Goal: Transaction & Acquisition: Book appointment/travel/reservation

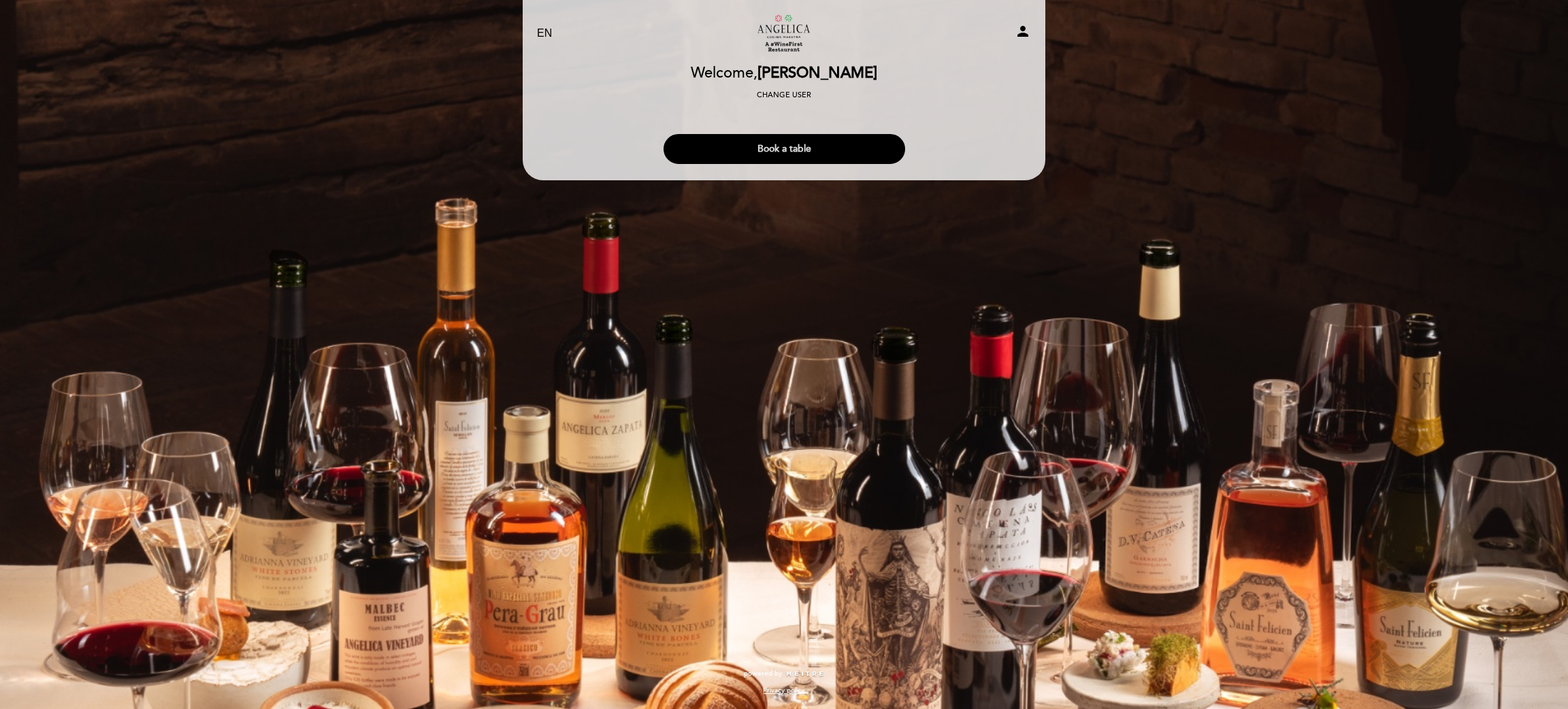
click at [760, 146] on button "Book a table" at bounding box center [784, 149] width 241 height 30
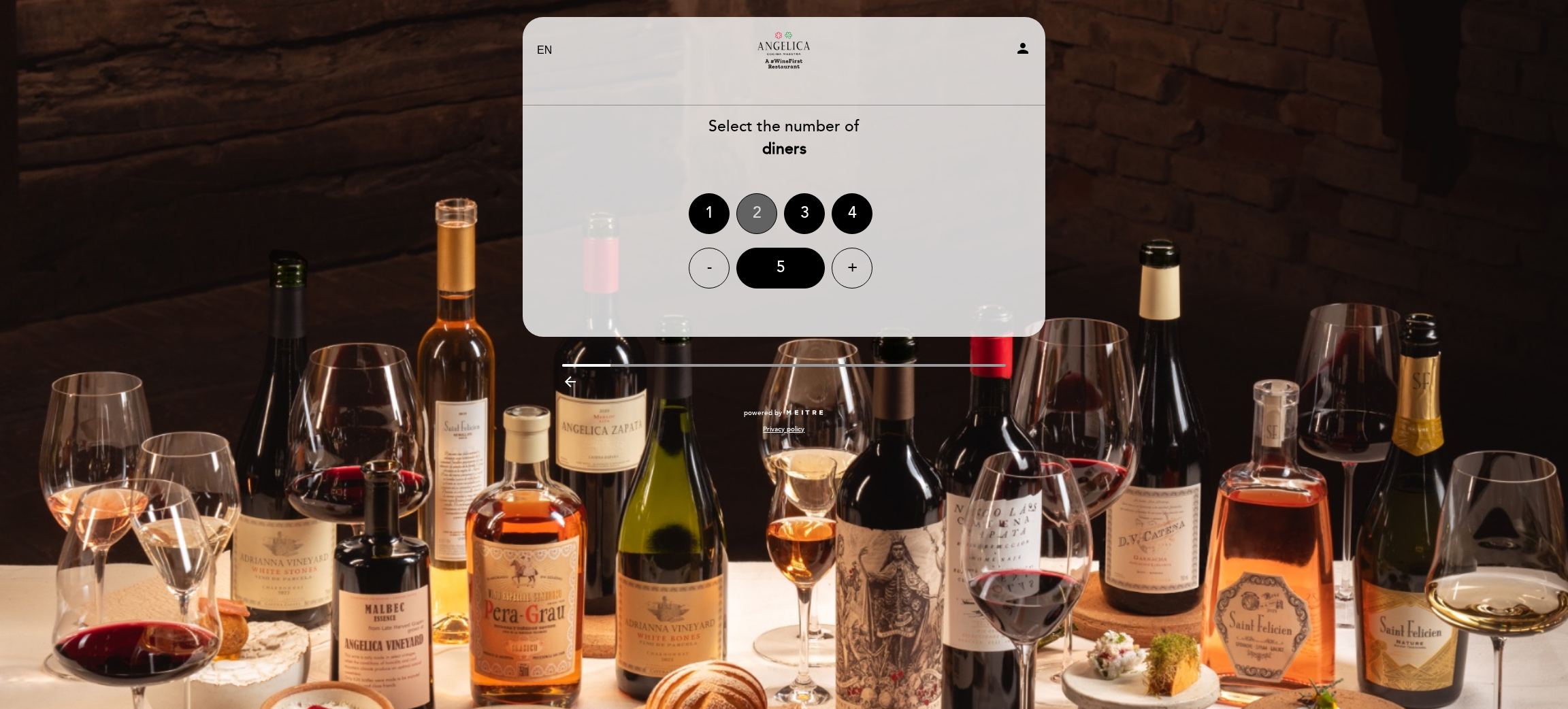
click at [755, 221] on div "2" at bounding box center [757, 214] width 41 height 41
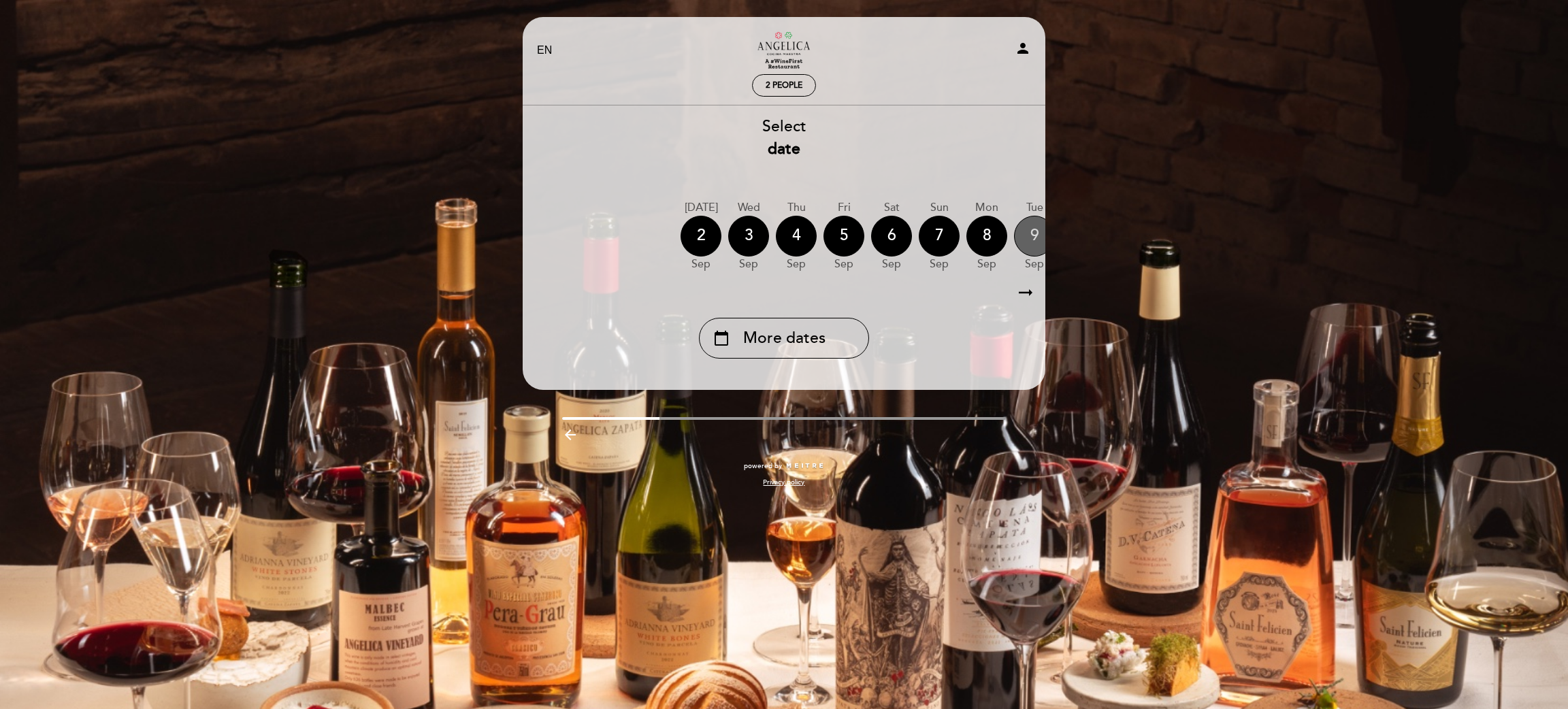
click at [1027, 240] on div "9" at bounding box center [1034, 236] width 41 height 41
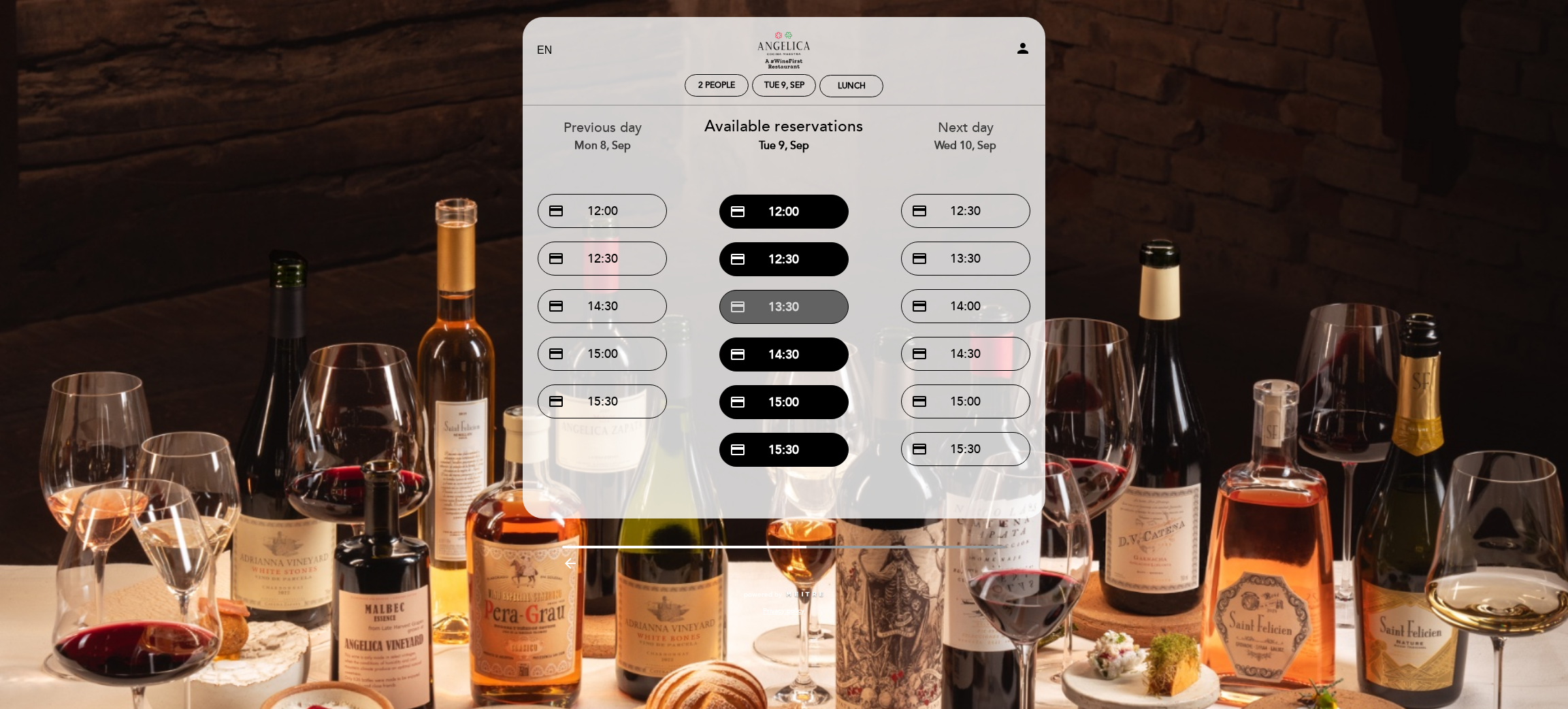
click at [812, 302] on button "credit_card 13:30" at bounding box center [784, 307] width 129 height 34
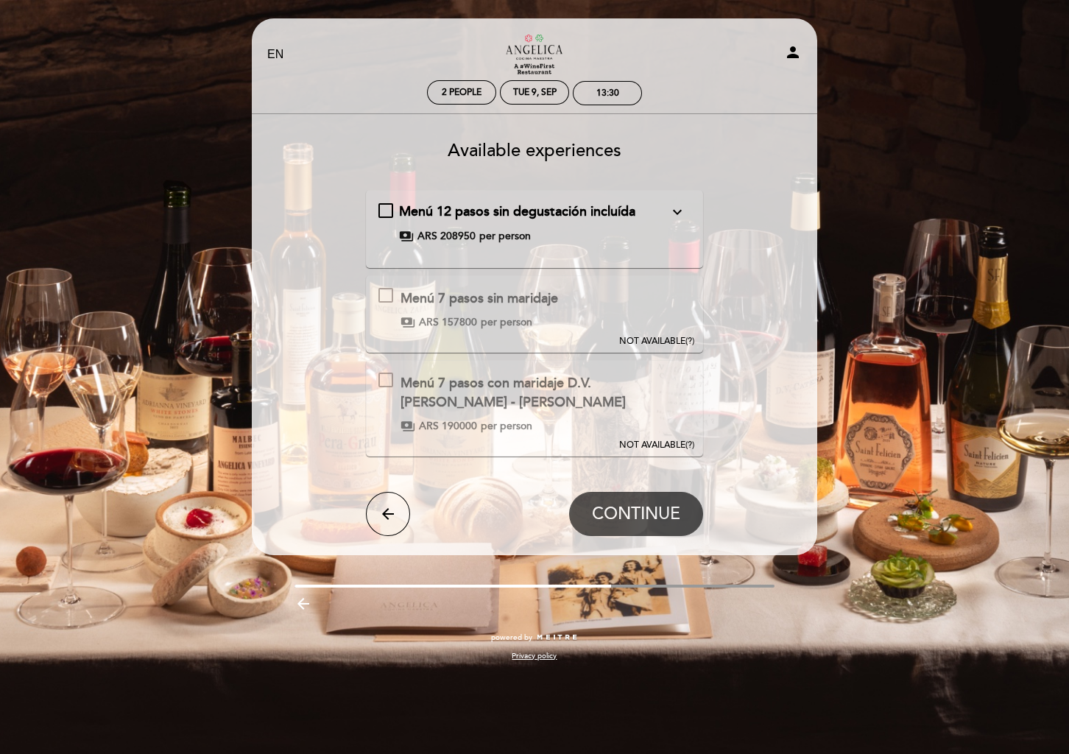
click at [523, 232] on span "per person" at bounding box center [505, 236] width 52 height 15
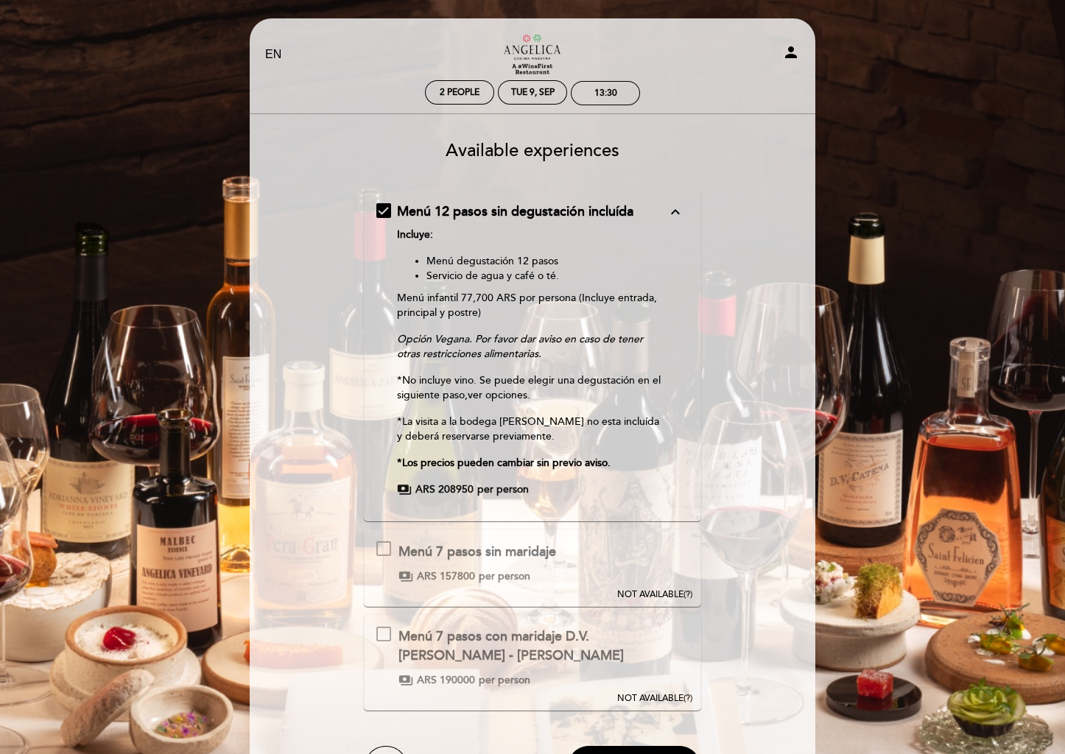
click at [530, 397] on link "ver opciones." at bounding box center [499, 395] width 63 height 13
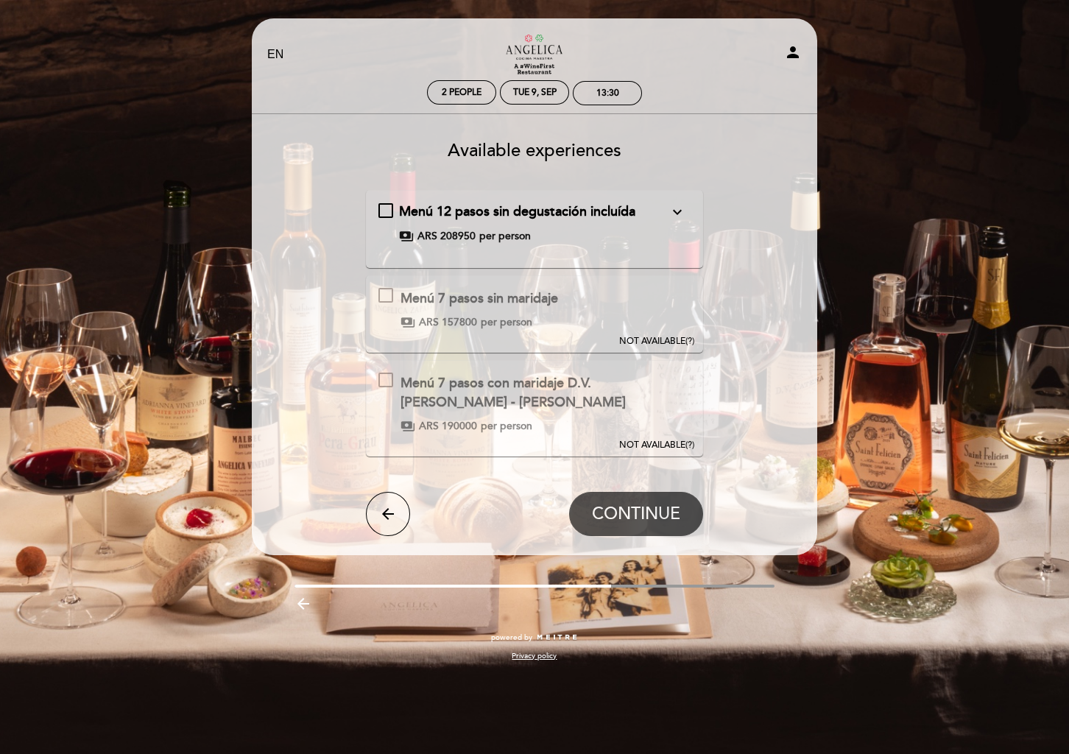
click at [384, 209] on div "Menú 12 pasos sin degustación incluída expand_more Incluye: Menú degustación 12…" at bounding box center [535, 223] width 313 height 41
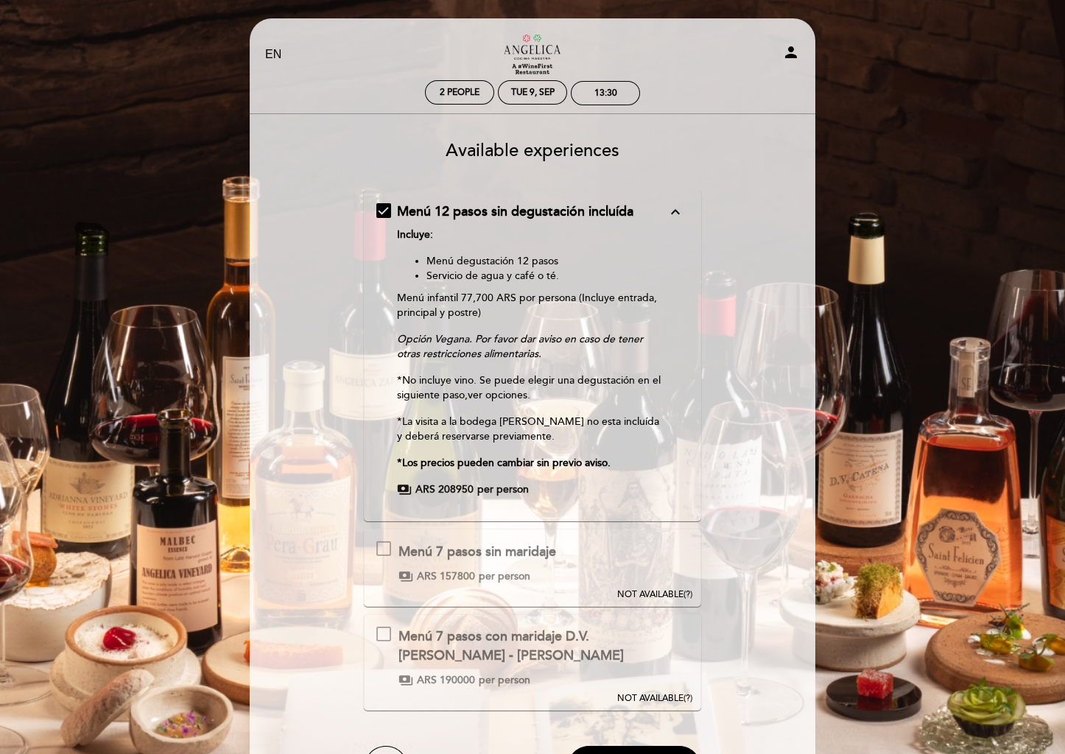
click at [384, 214] on div "Menú 12 pasos sin degustación incluída expand_less Incluye: Menú degustación 12…" at bounding box center [532, 350] width 313 height 295
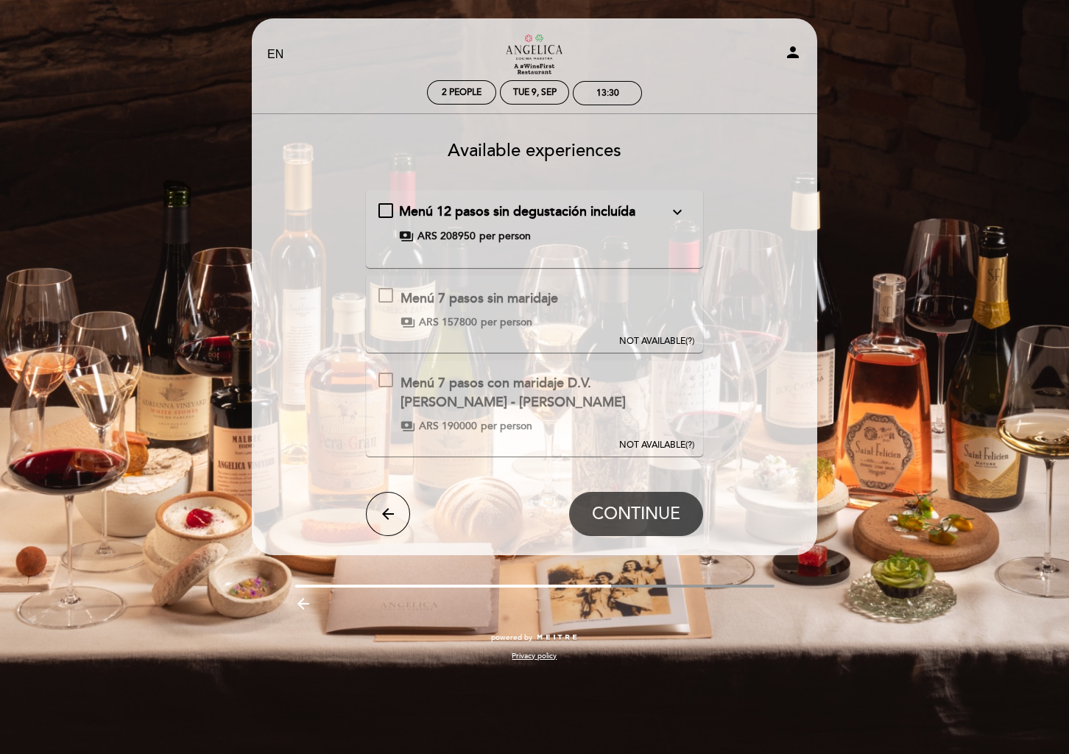
click at [387, 379] on div at bounding box center [386, 380] width 15 height 15
click at [385, 300] on div at bounding box center [386, 295] width 15 height 15
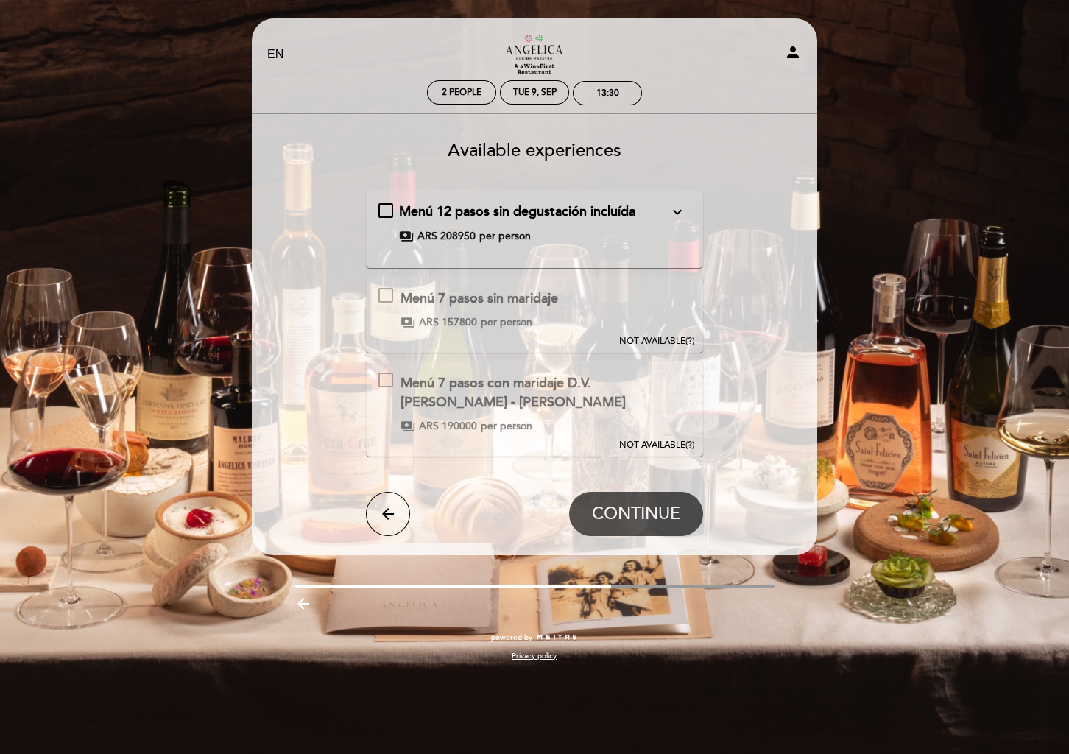
click at [385, 299] on div at bounding box center [386, 295] width 15 height 15
click at [388, 515] on icon "arrow_back" at bounding box center [388, 514] width 18 height 18
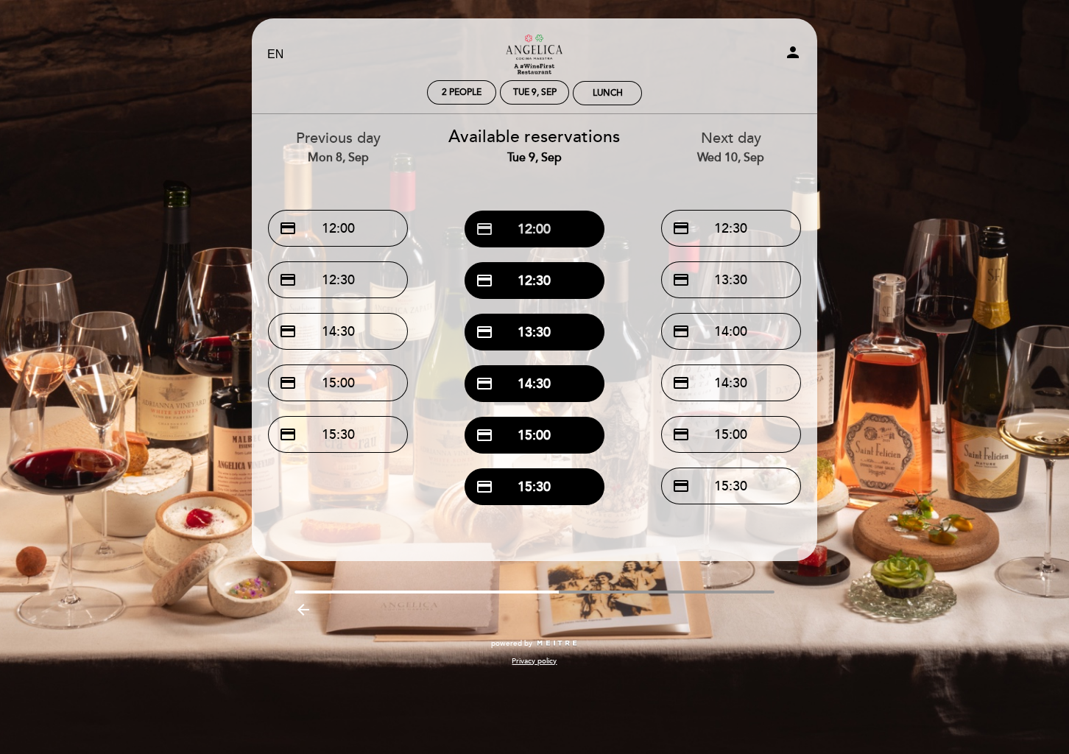
click at [543, 219] on button "credit_card 12:00" at bounding box center [535, 229] width 140 height 37
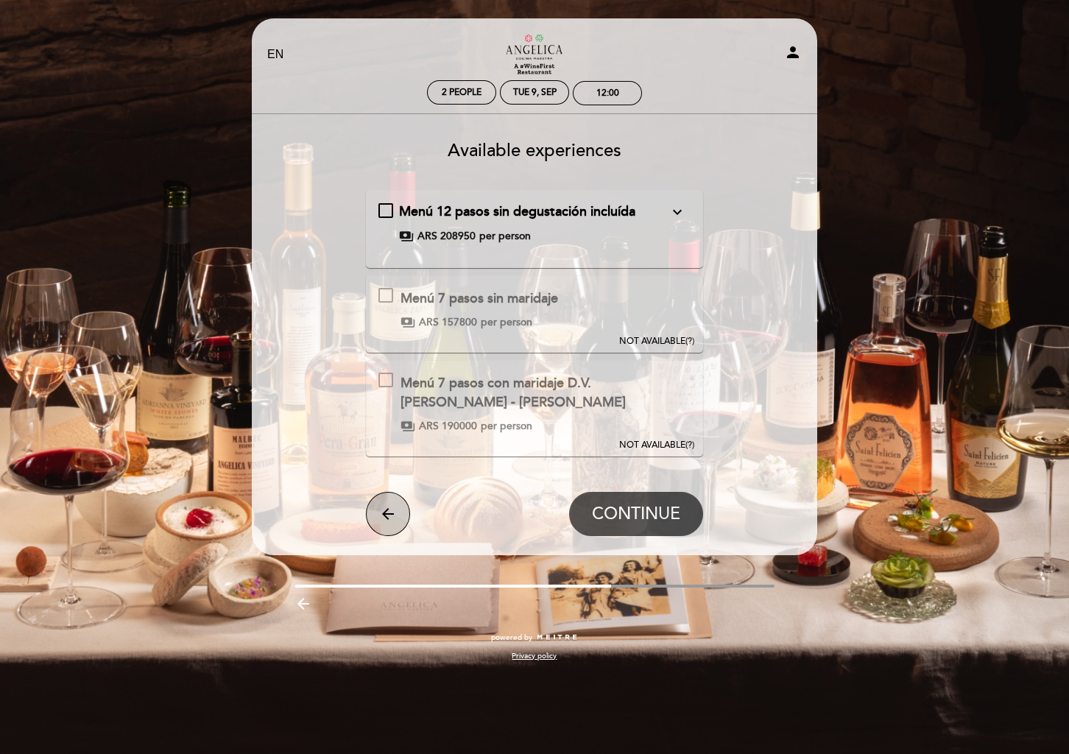
click at [390, 513] on icon "arrow_back" at bounding box center [388, 514] width 18 height 18
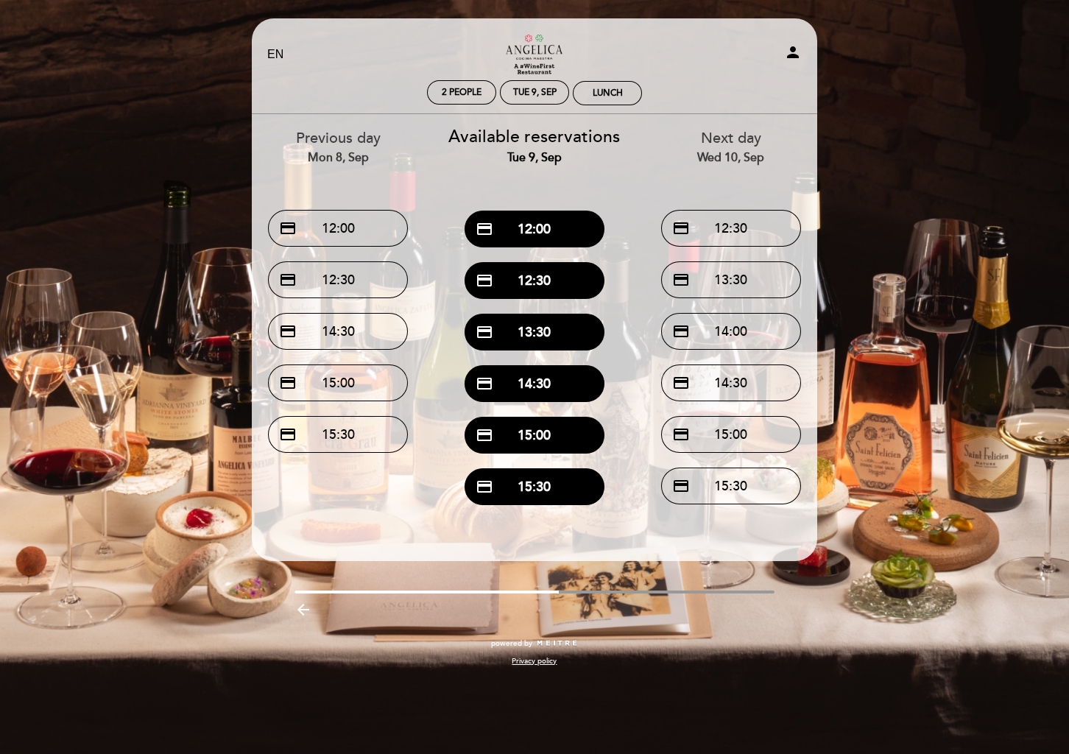
click at [390, 513] on div "Previous day Mon 8, Sep credit_card 12:00 credit_card 12:30 credit_card 14:30" at bounding box center [534, 320] width 567 height 413
click at [535, 92] on div "Tue 9, Sep" at bounding box center [534, 92] width 43 height 11
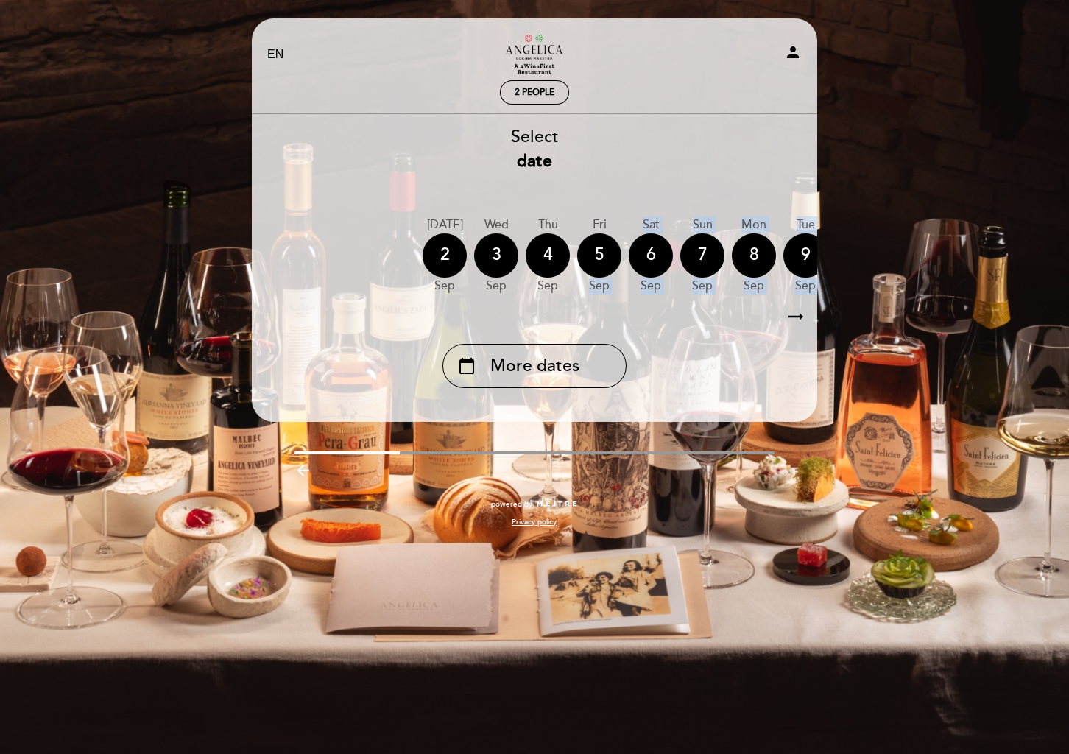
drag, startPoint x: 540, startPoint y: 303, endPoint x: 588, endPoint y: 299, distance: 48.8
click at [588, 299] on div "Select date [DATE] [DATE] [DATE] [DATE] [DATE] [DATE] [DATE] [DATE] [DATE] Wed" at bounding box center [534, 256] width 567 height 263
click at [558, 374] on span "More dates" at bounding box center [534, 366] width 89 height 24
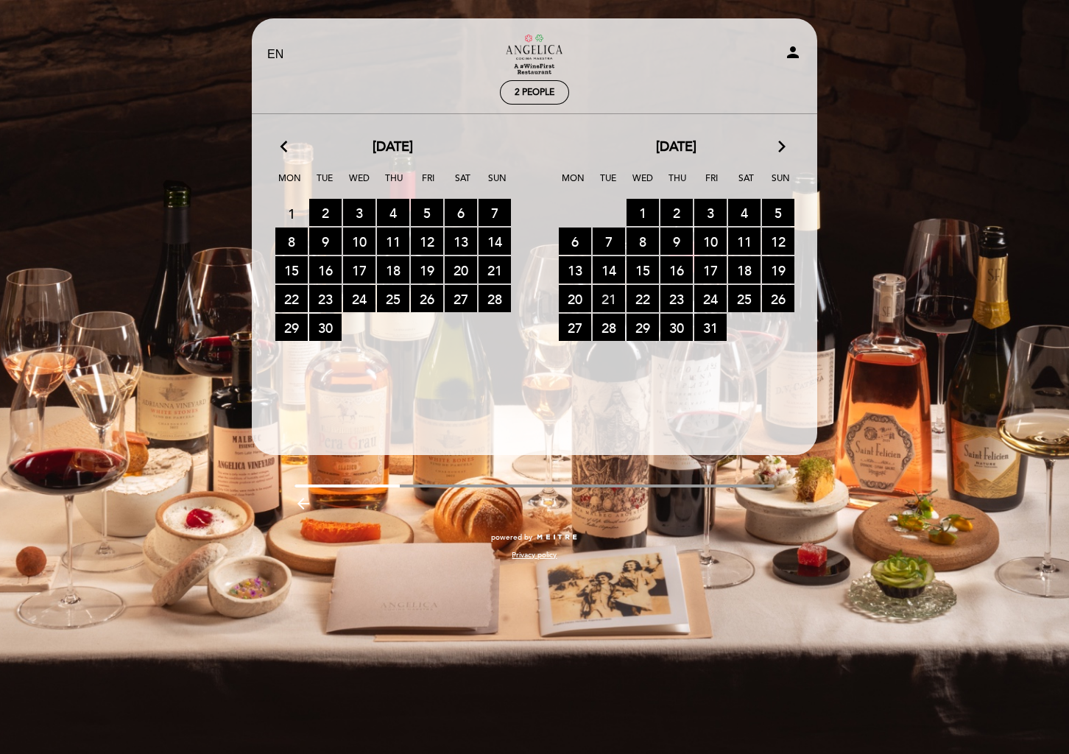
drag, startPoint x: 682, startPoint y: 246, endPoint x: 616, endPoint y: 303, distance: 87.1
click at [681, 246] on span "9 RESERVATIONS AVAILABLE" at bounding box center [677, 241] width 32 height 27
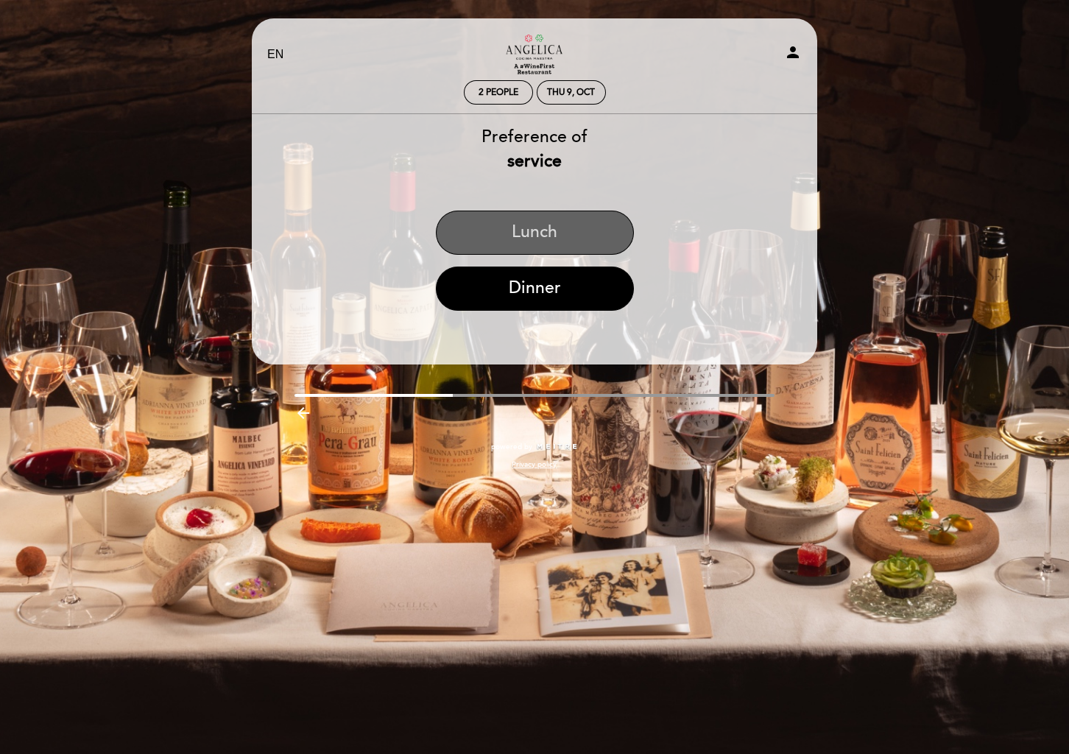
click at [563, 232] on button "Lunch" at bounding box center [535, 233] width 198 height 44
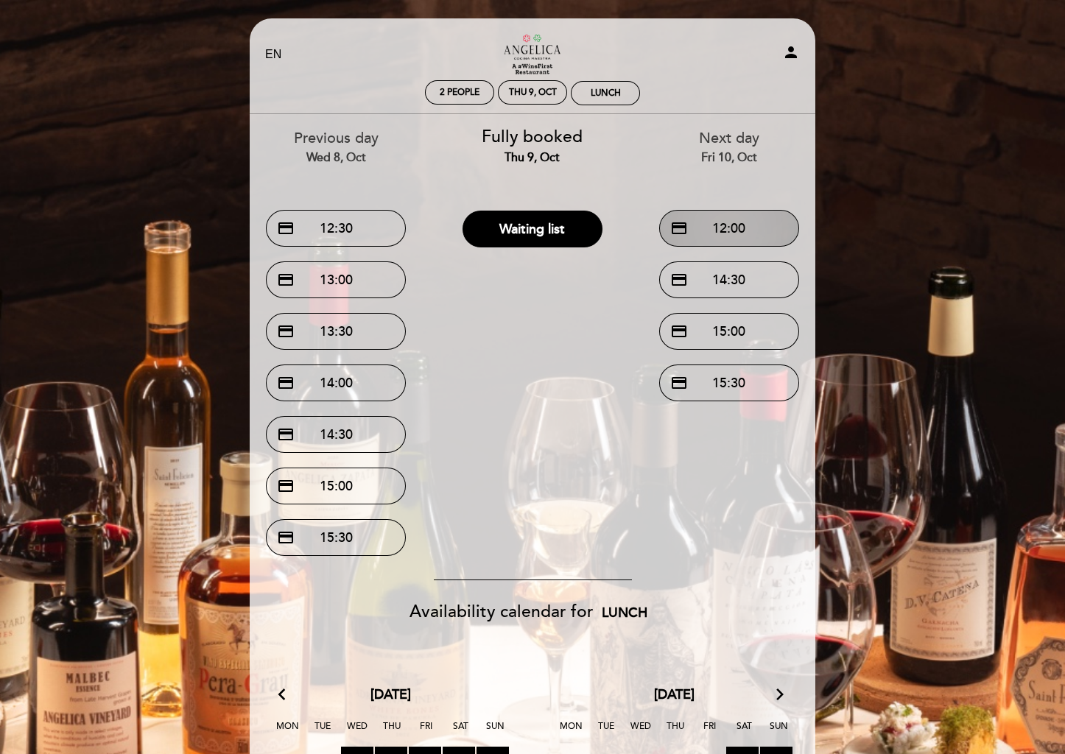
click at [713, 221] on button "credit_card 12:00" at bounding box center [729, 228] width 140 height 37
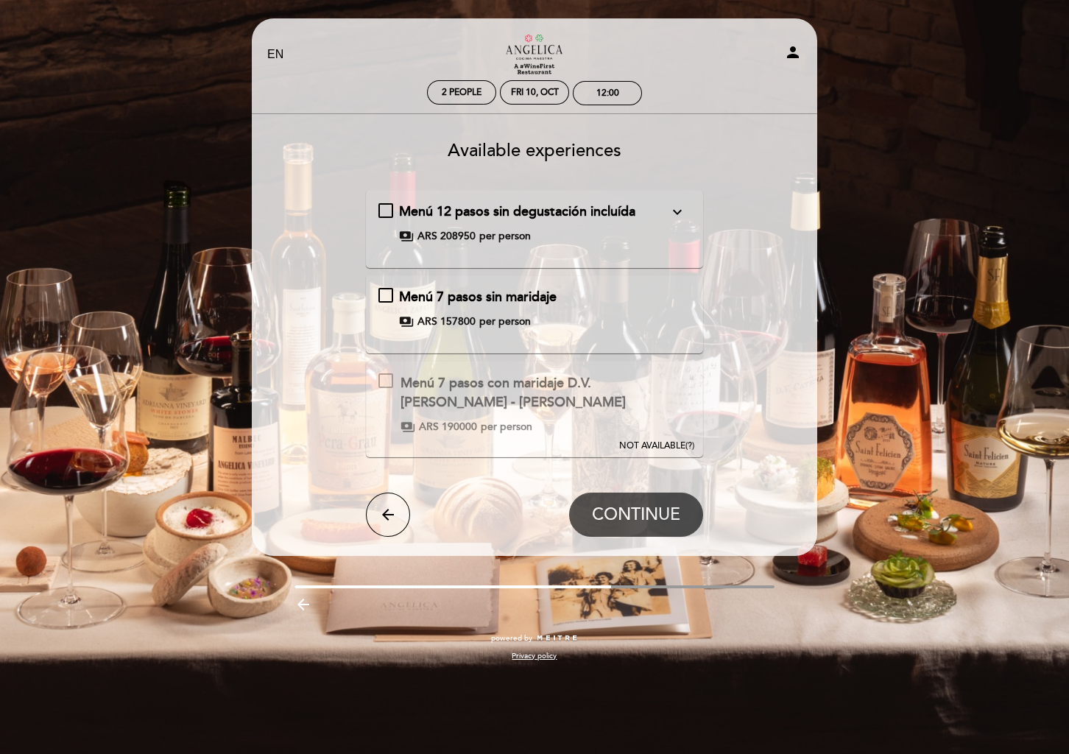
click at [386, 381] on div at bounding box center [386, 380] width 15 height 15
click at [385, 302] on div "Menú 7 pasos sin maridaje payments ARS 157800 per person" at bounding box center [535, 308] width 313 height 41
click at [388, 521] on icon "arrow_back" at bounding box center [388, 515] width 18 height 18
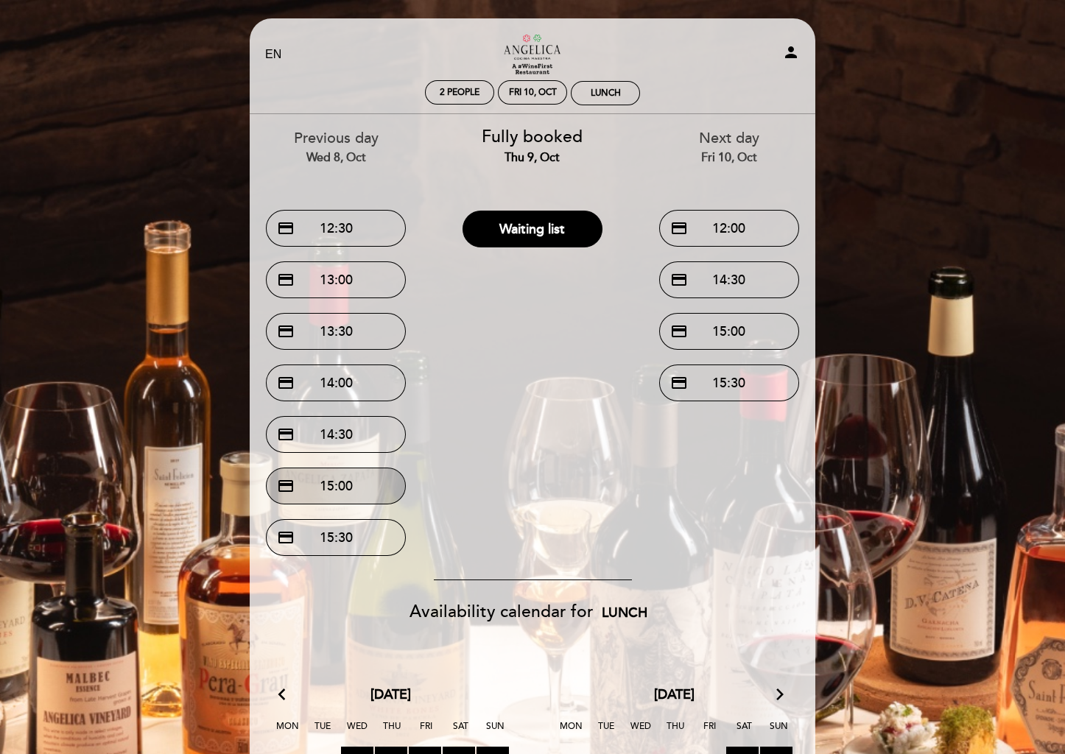
click at [351, 493] on button "credit_card 15:00" at bounding box center [336, 486] width 140 height 37
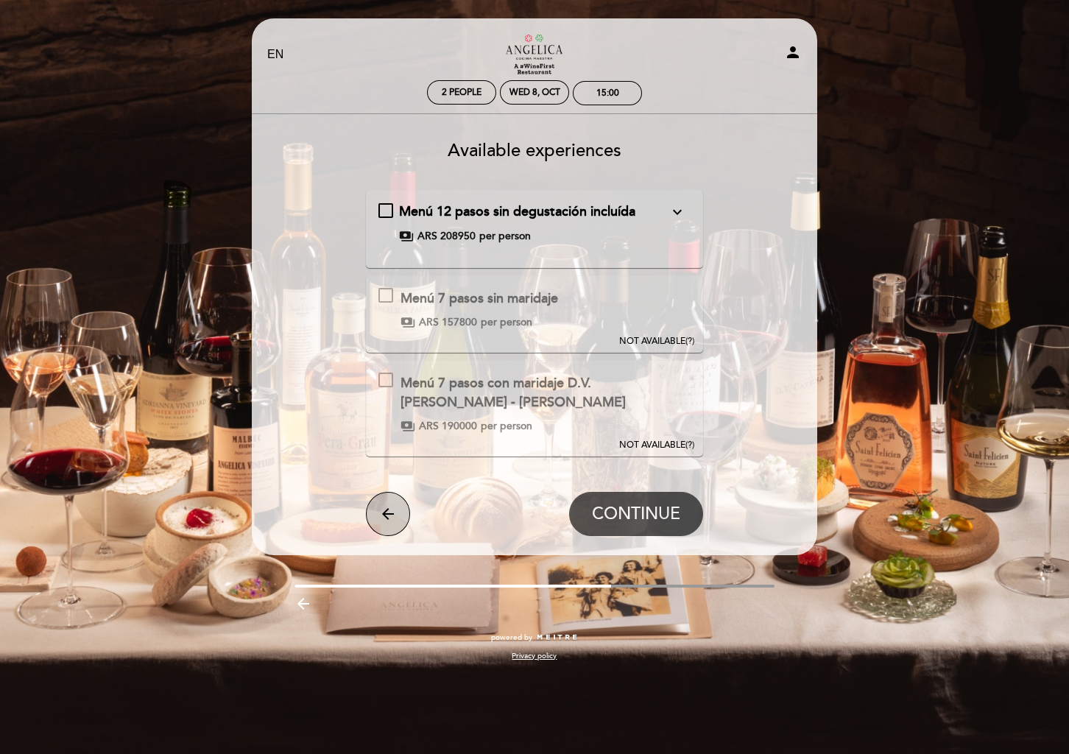
click at [387, 511] on icon "arrow_back" at bounding box center [388, 514] width 18 height 18
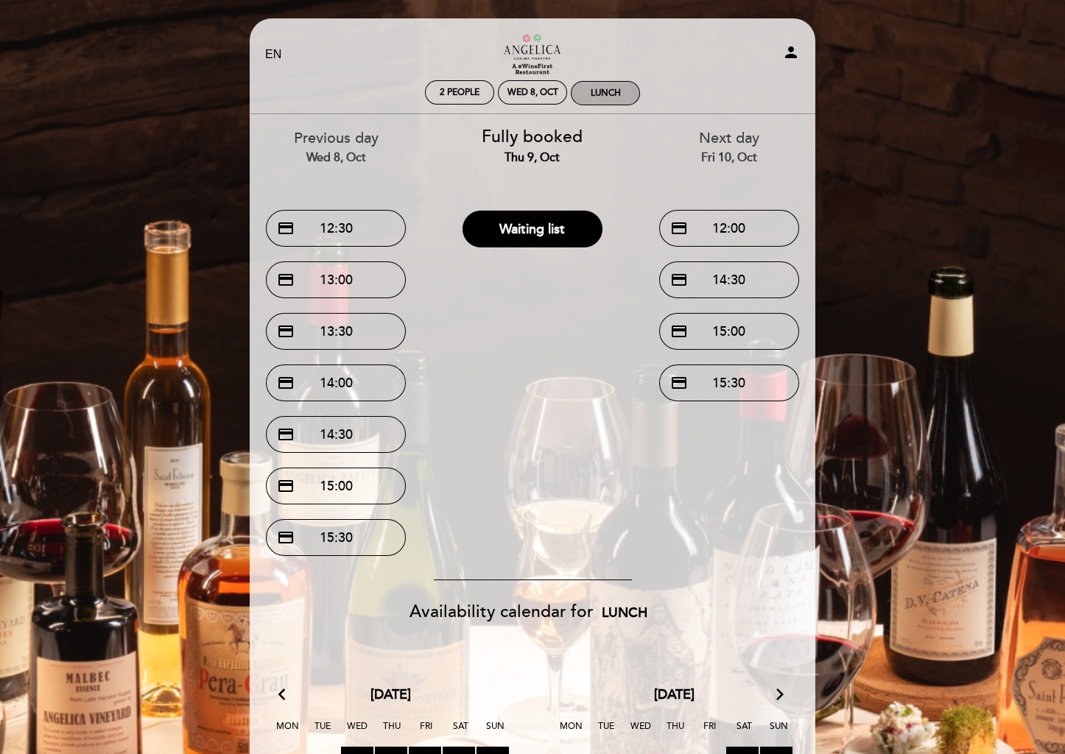
click at [621, 86] on div "Lunch" at bounding box center [605, 93] width 68 height 23
select select "? undefined:undefined ?"
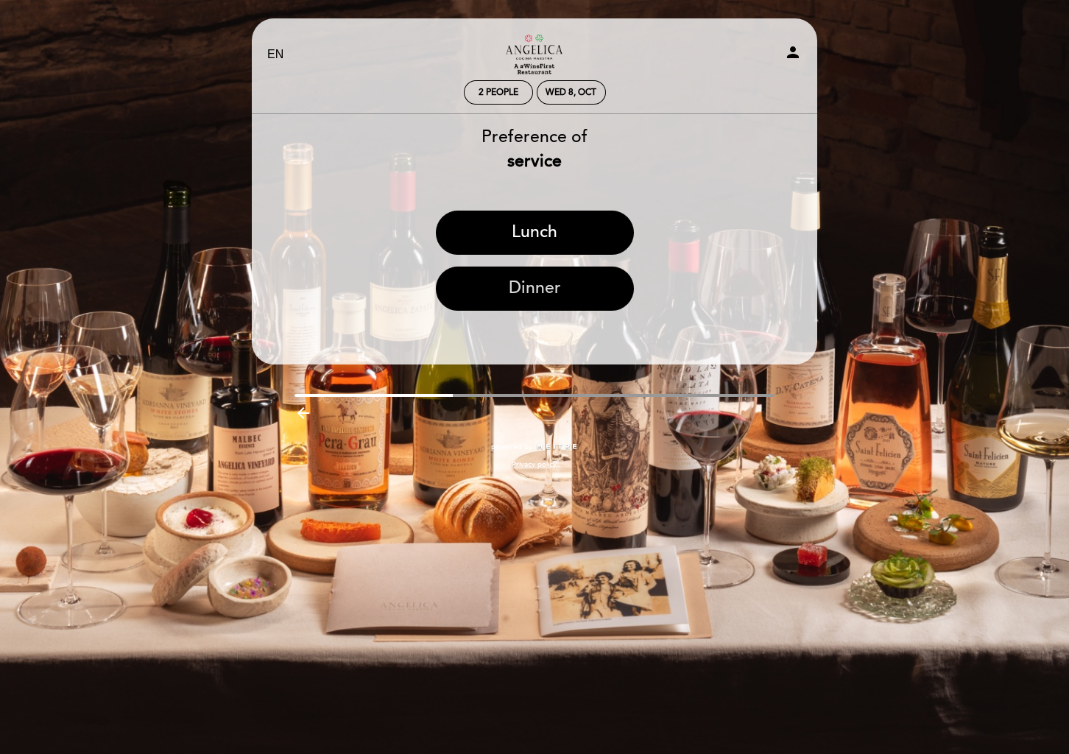
click at [563, 289] on button "Dinner" at bounding box center [535, 289] width 198 height 44
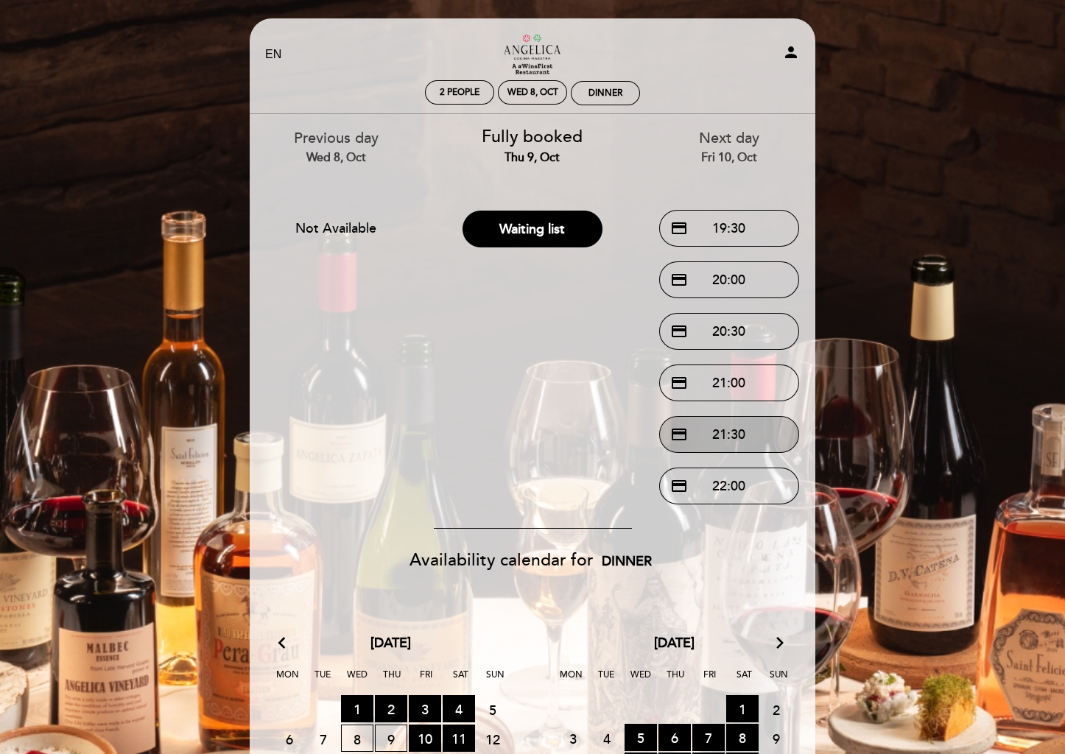
click at [721, 448] on button "credit_card 21:30" at bounding box center [729, 434] width 140 height 37
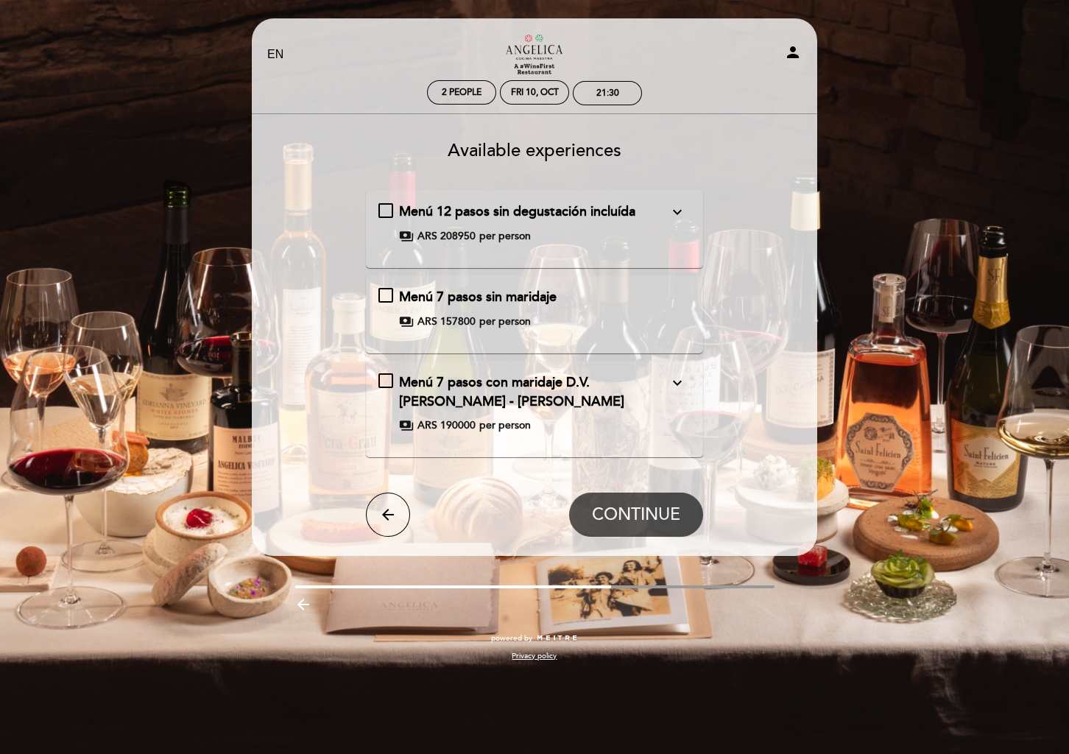
click at [436, 223] on div "Menú 12 pasos sin degustación incluída expand_more Incluye: Menú degustación 12…" at bounding box center [535, 223] width 313 height 41
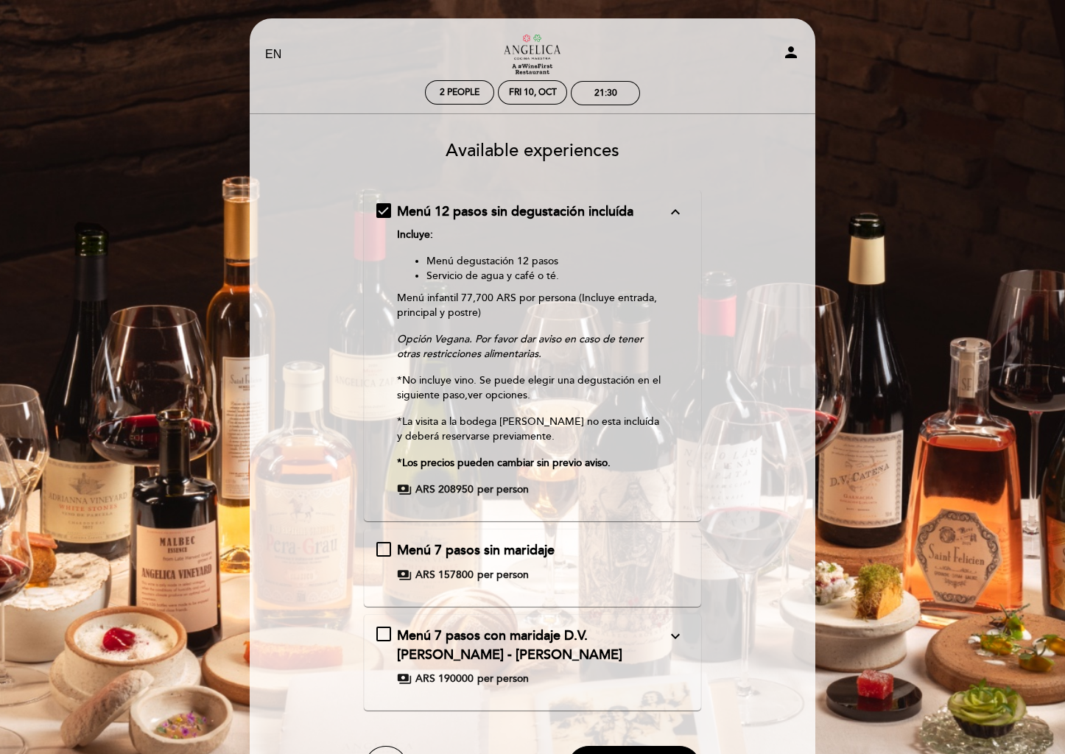
click at [382, 203] on div "Menú 12 pasos sin degustación incluída expand_less Incluye: Menú degustación 12…" at bounding box center [532, 350] width 313 height 295
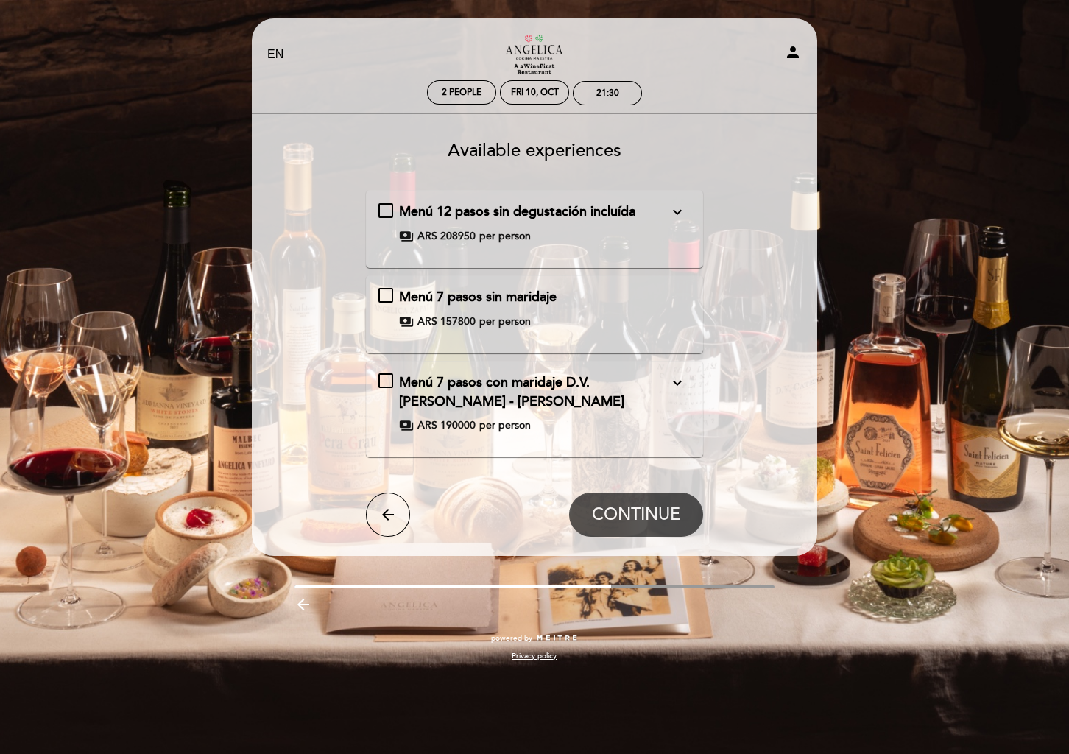
click at [387, 387] on div "Menú 7 pasos con maridaje D.V. [PERSON_NAME] - [PERSON_NAME] expand_more paymen…" at bounding box center [535, 403] width 313 height 60
click at [612, 521] on span "CONTINUE" at bounding box center [636, 514] width 88 height 21
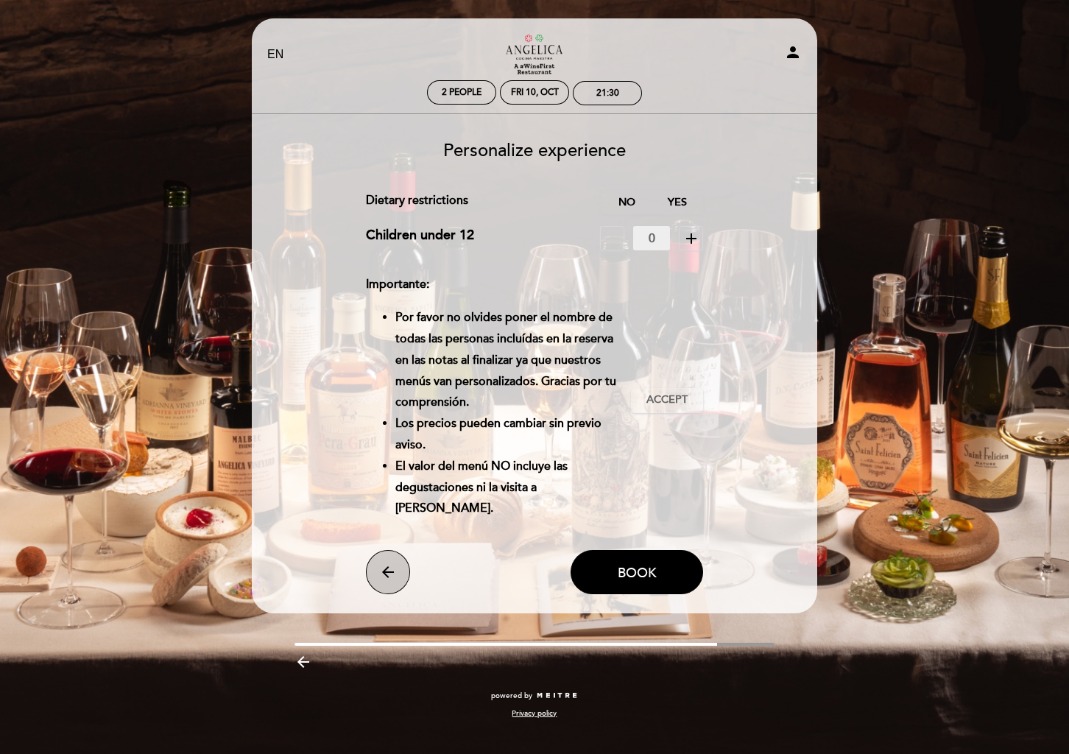
click at [388, 572] on icon "arrow_back" at bounding box center [388, 572] width 18 height 18
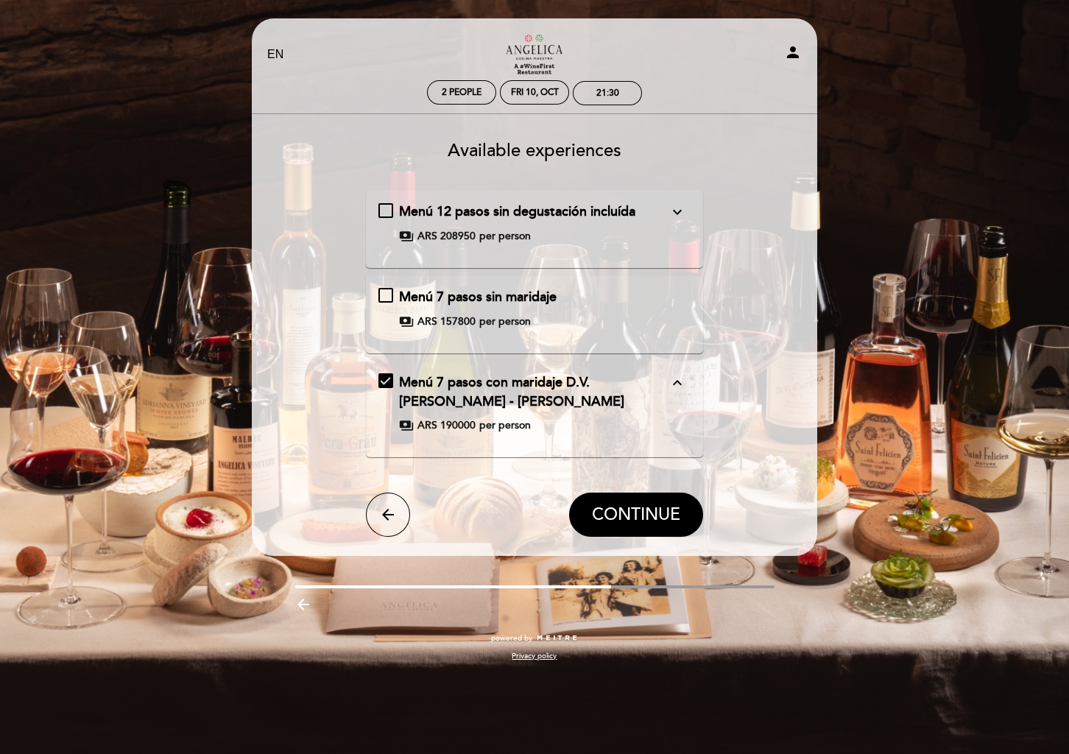
click at [384, 208] on div "Menú 12 pasos sin degustación incluída expand_more Incluye: Menú degustación 12…" at bounding box center [535, 223] width 313 height 41
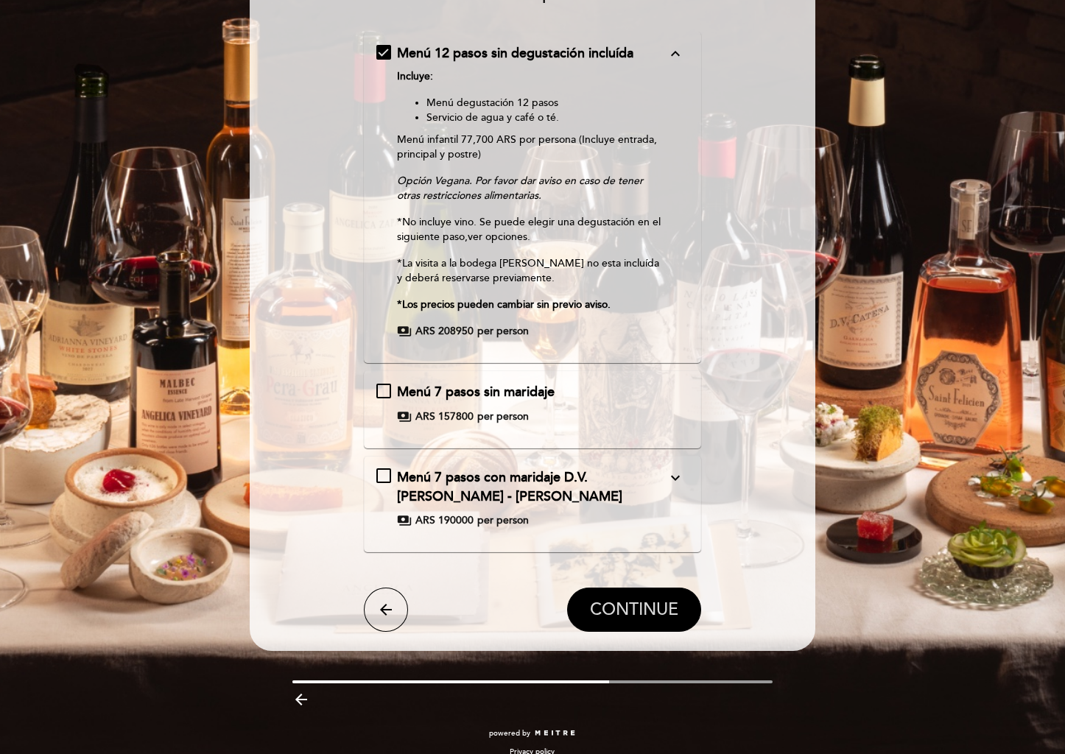
scroll to position [176, 0]
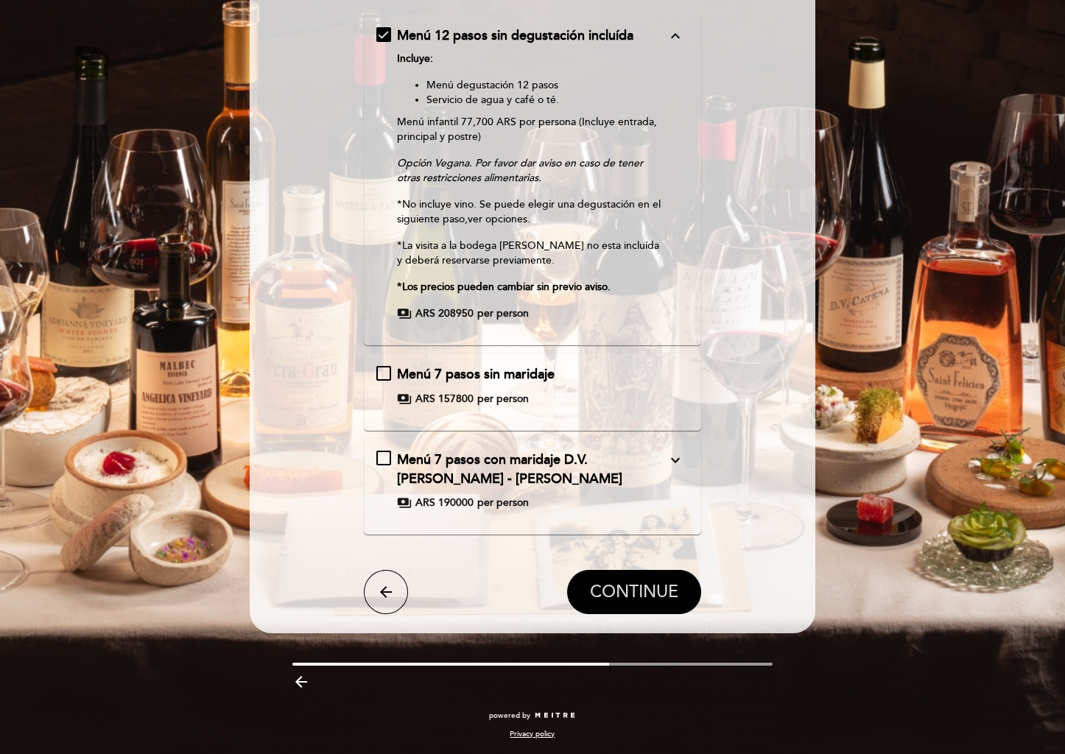
click at [606, 587] on span "CONTINUE" at bounding box center [634, 592] width 88 height 21
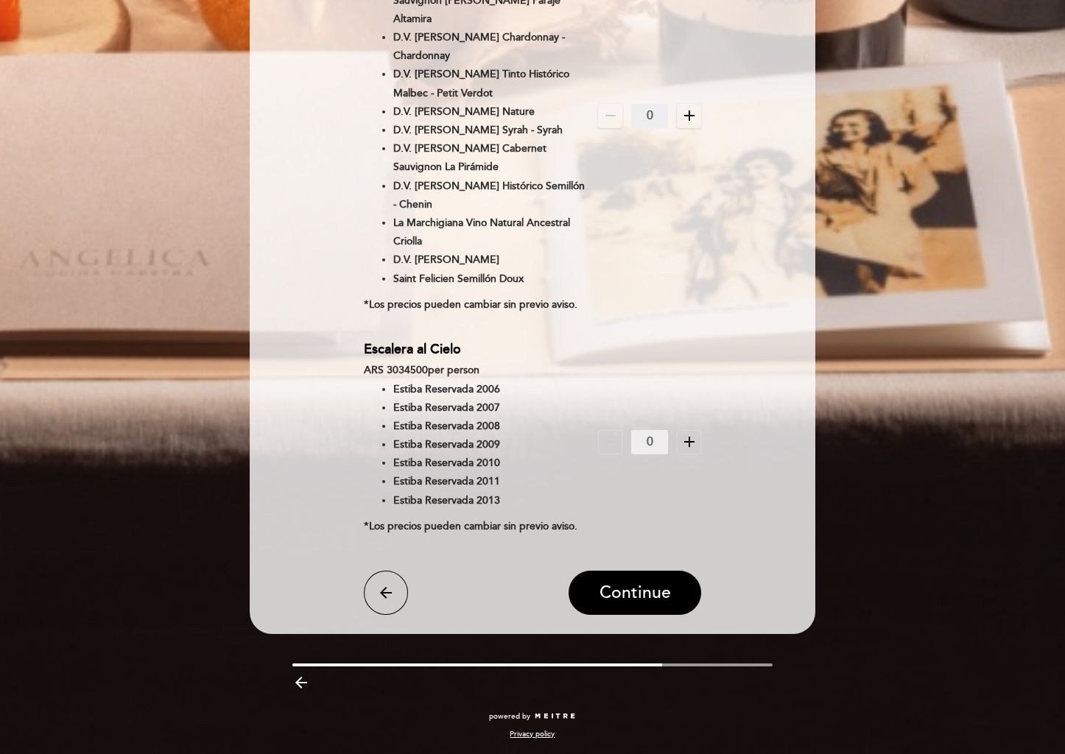
scroll to position [1769, 0]
click at [392, 584] on icon "arrow_back" at bounding box center [386, 593] width 18 height 18
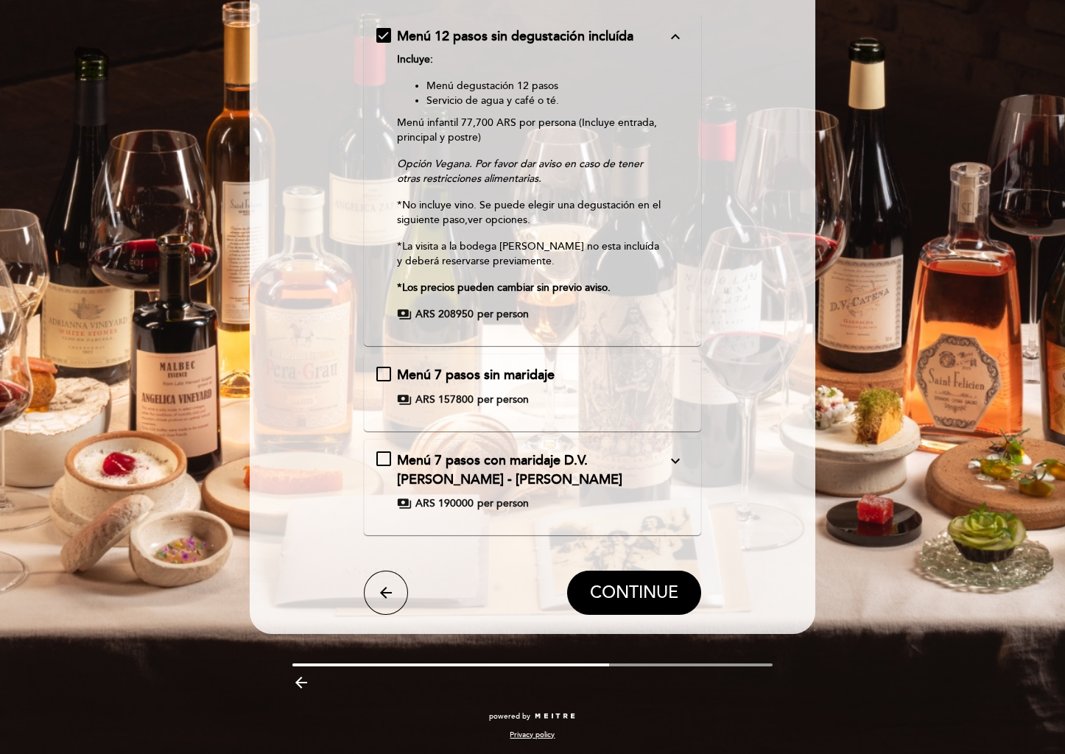
scroll to position [176, 0]
click at [608, 589] on span "CONTINUE" at bounding box center [634, 592] width 88 height 21
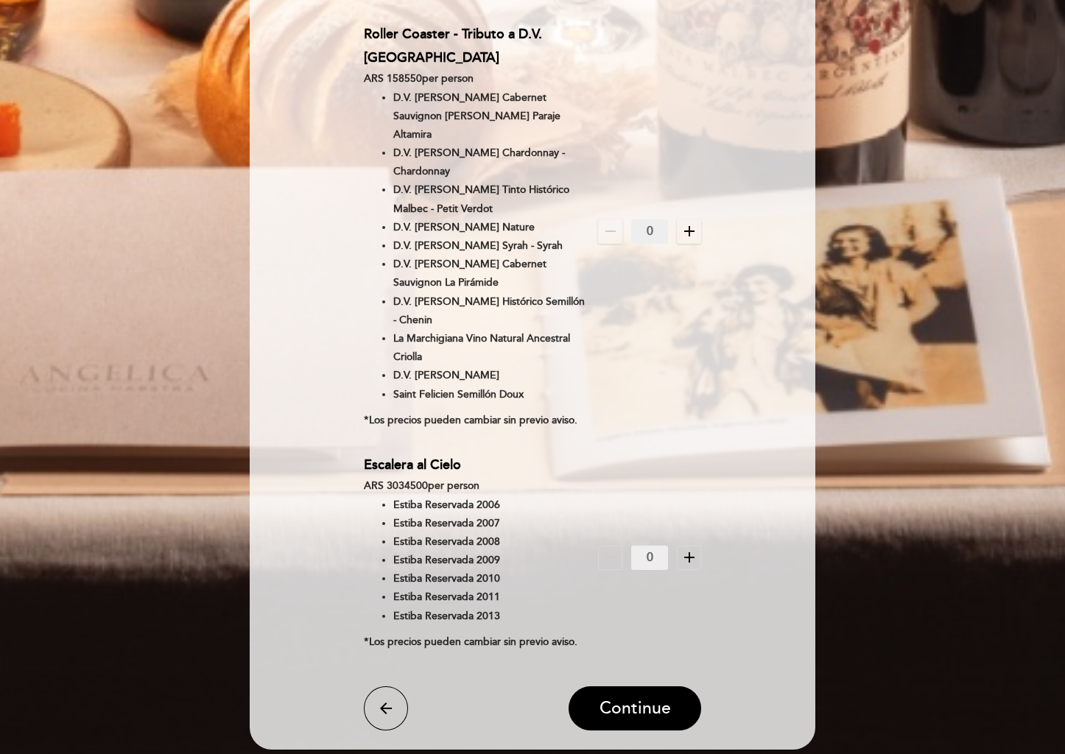
scroll to position [1657, 0]
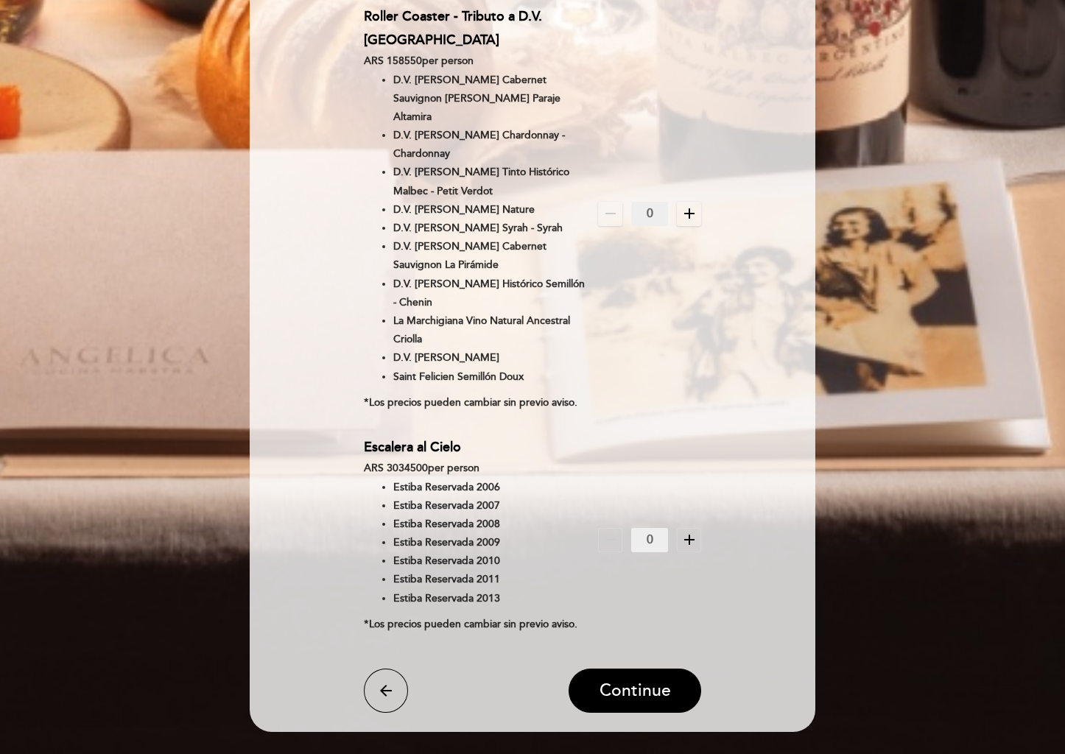
click at [383, 700] on icon "arrow_back" at bounding box center [386, 691] width 18 height 18
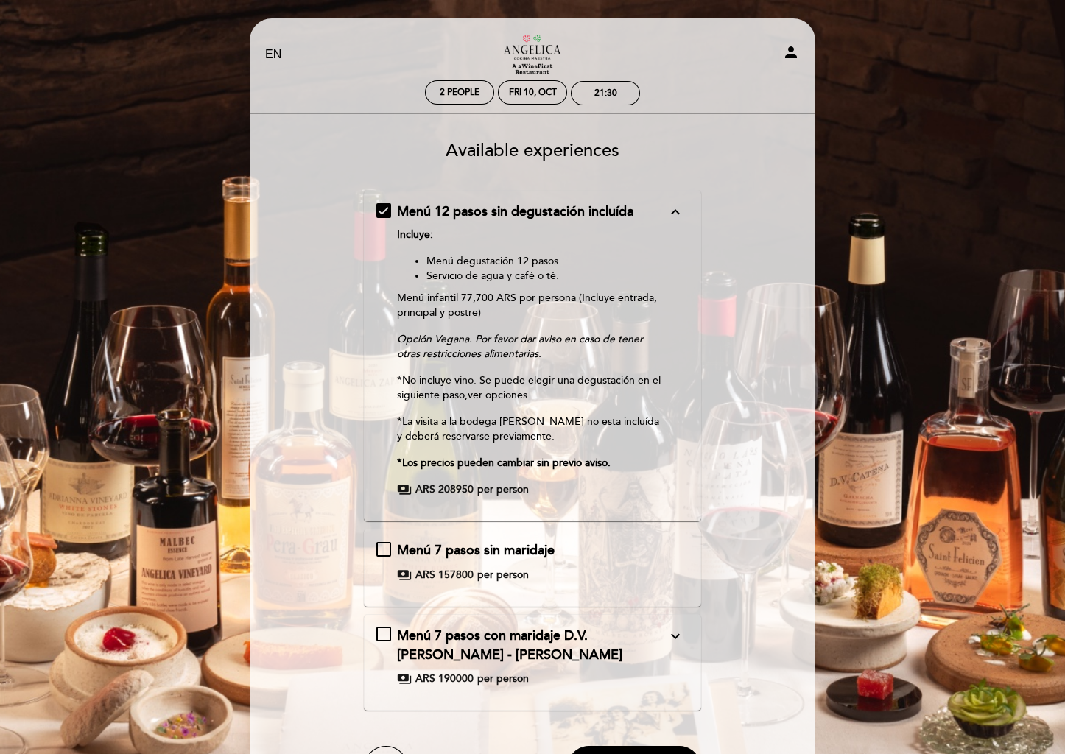
scroll to position [110, 0]
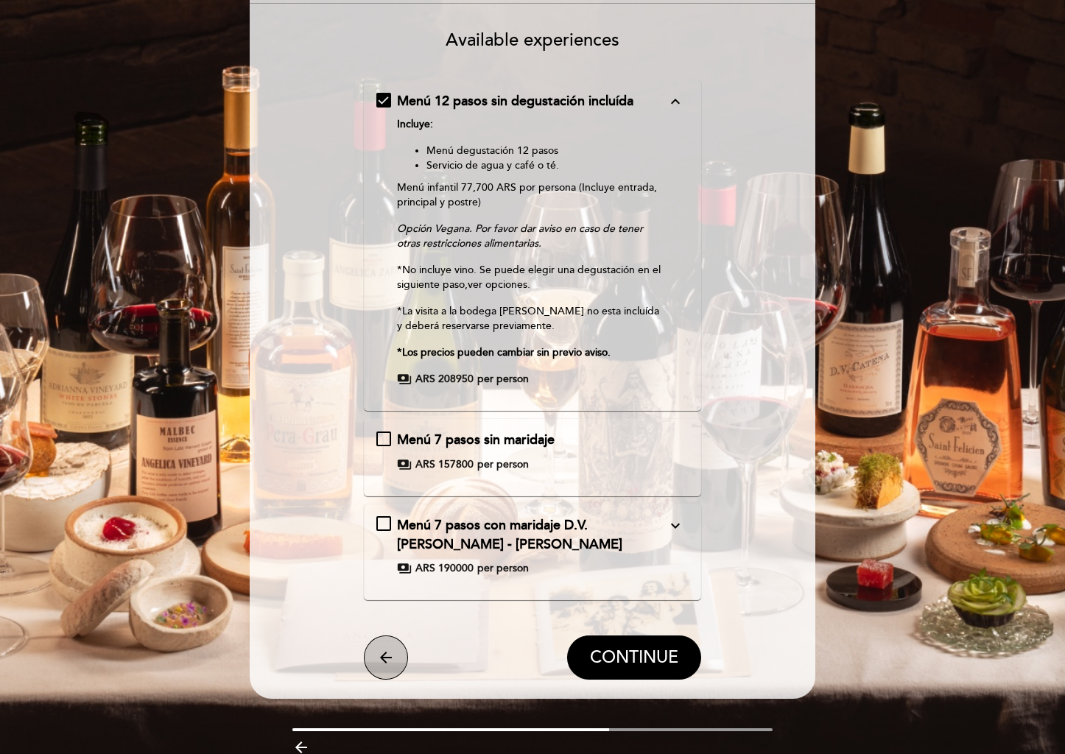
click at [383, 654] on icon "arrow_back" at bounding box center [386, 658] width 18 height 18
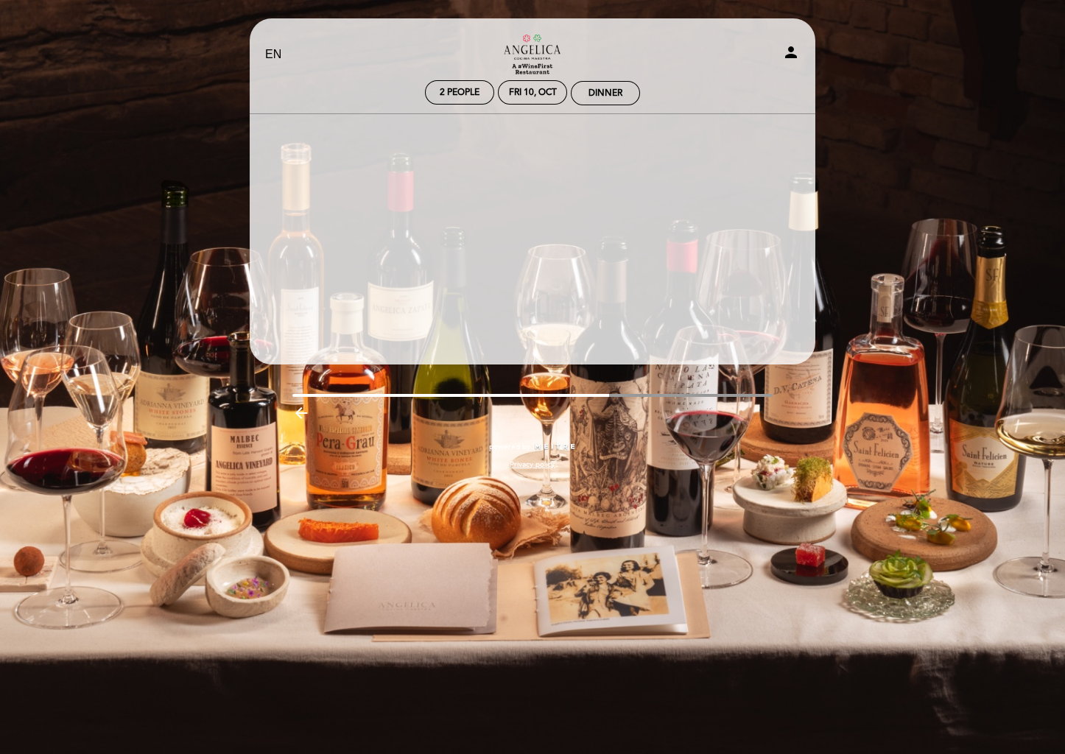
scroll to position [0, 0]
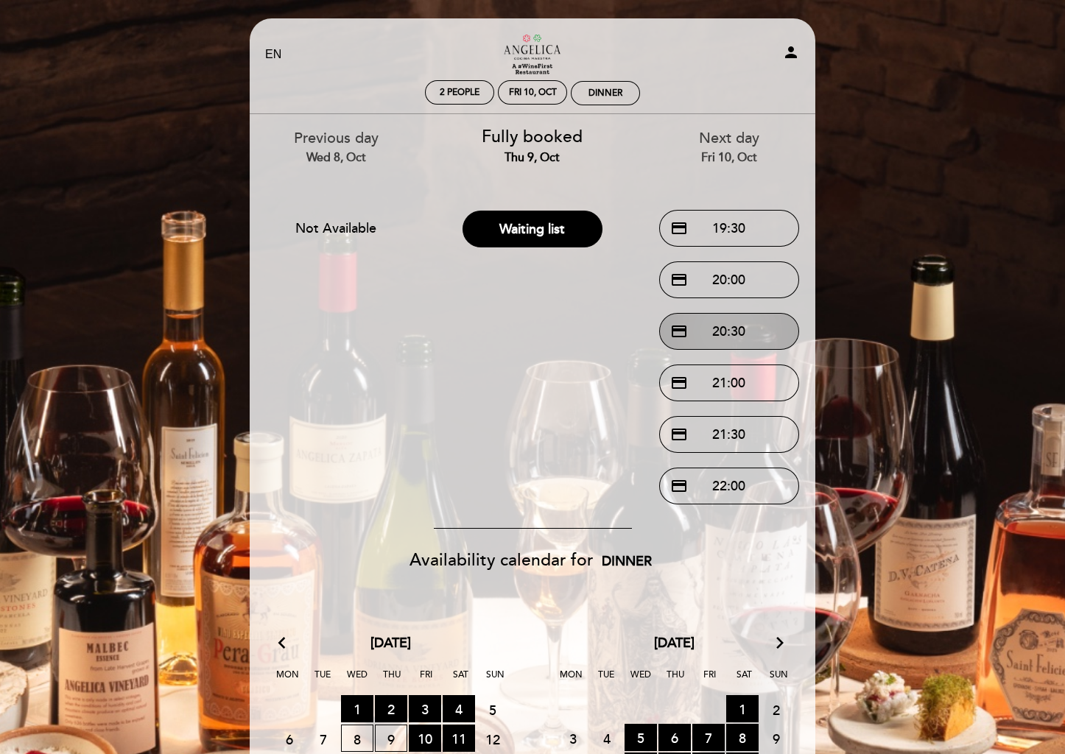
click at [734, 325] on button "credit_card 20:30" at bounding box center [729, 331] width 140 height 37
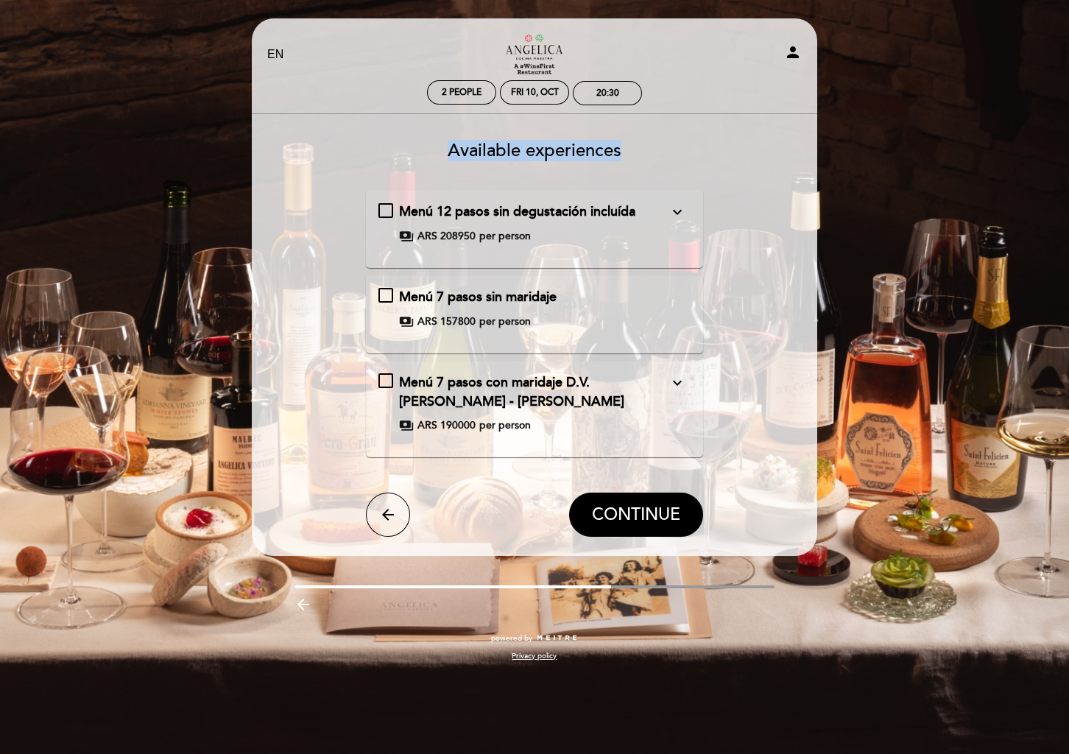
drag, startPoint x: 434, startPoint y: 162, endPoint x: 643, endPoint y: 136, distance: 210.7
click at [643, 136] on h3 "Available experiences" at bounding box center [534, 145] width 545 height 31
click at [430, 224] on div "Menú 12 pasos sin degustación incluída expand_more Incluye: Menú degustación 12…" at bounding box center [535, 223] width 313 height 41
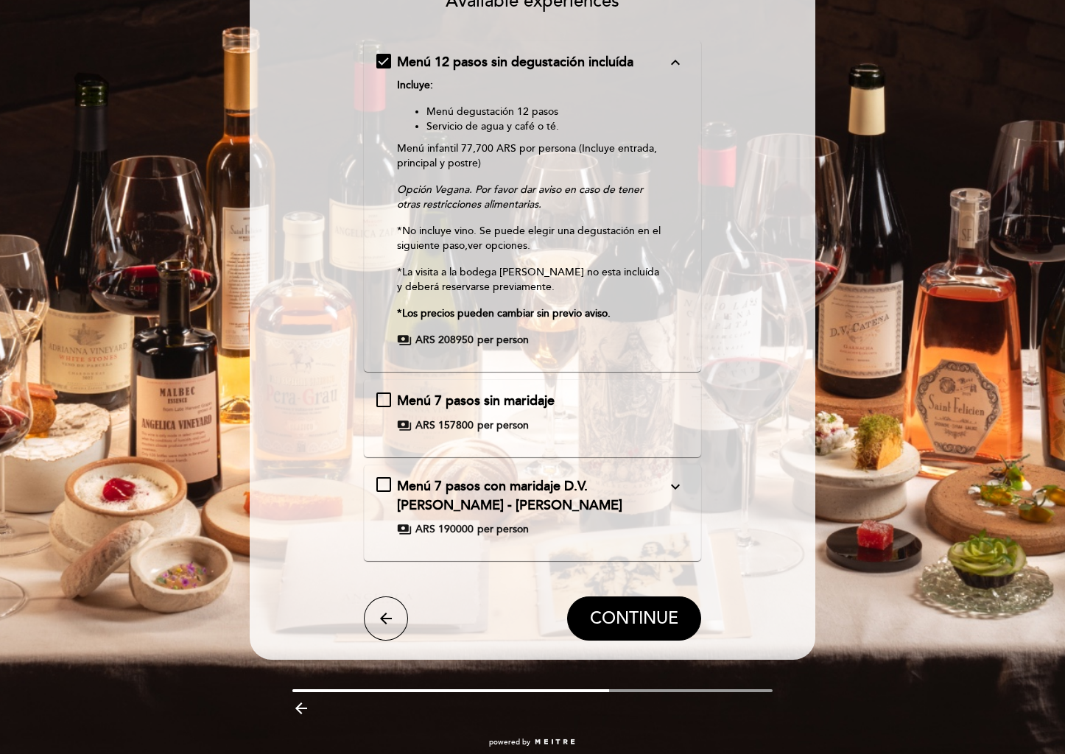
scroll to position [176, 0]
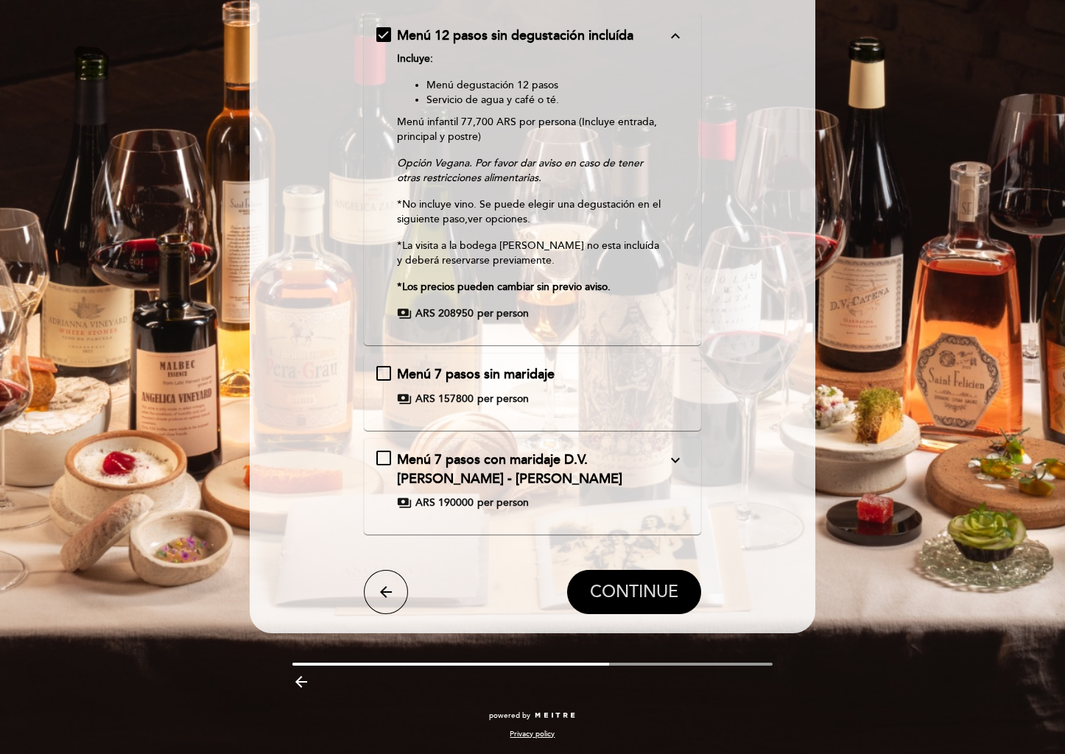
click at [630, 599] on span "CONTINUE" at bounding box center [634, 592] width 88 height 21
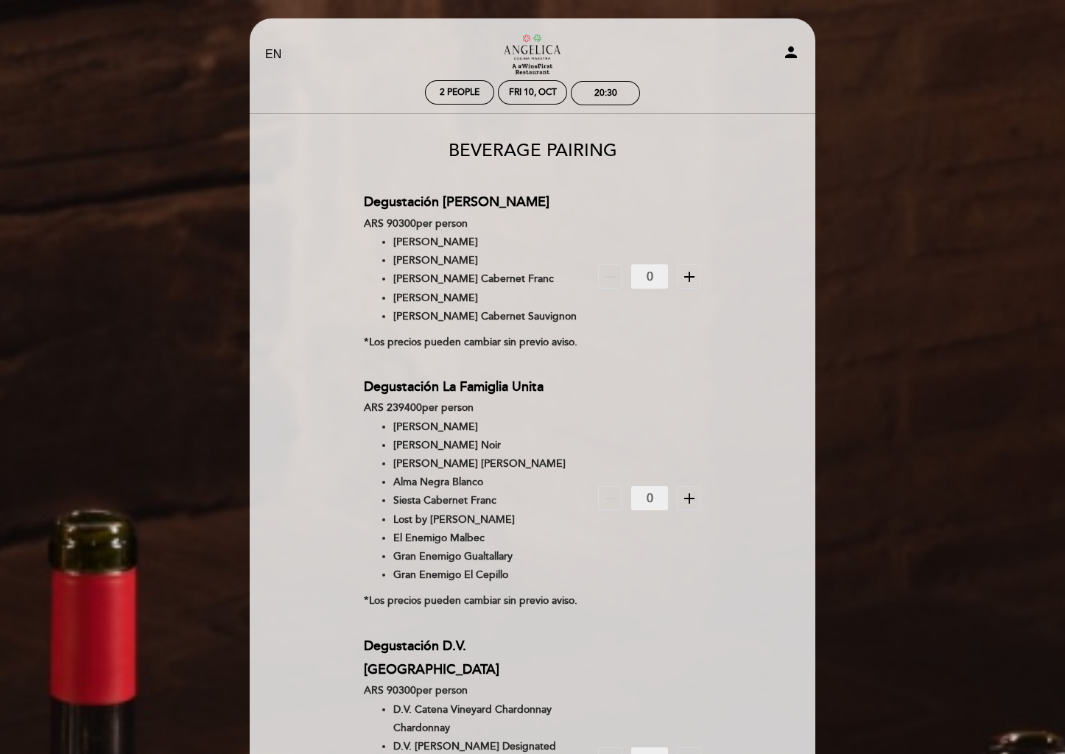
drag, startPoint x: 365, startPoint y: 203, endPoint x: 536, endPoint y: 197, distance: 171.7
click at [536, 197] on div "Degustación [PERSON_NAME]" at bounding box center [475, 202] width 223 height 24
click at [492, 342] on strong "*Los precios pueden cambiar sin previo aviso." at bounding box center [471, 342] width 214 height 13
drag, startPoint x: 488, startPoint y: 222, endPoint x: 395, endPoint y: 227, distance: 93.6
click at [395, 227] on div "ARS 90300 per person" at bounding box center [475, 223] width 223 height 18
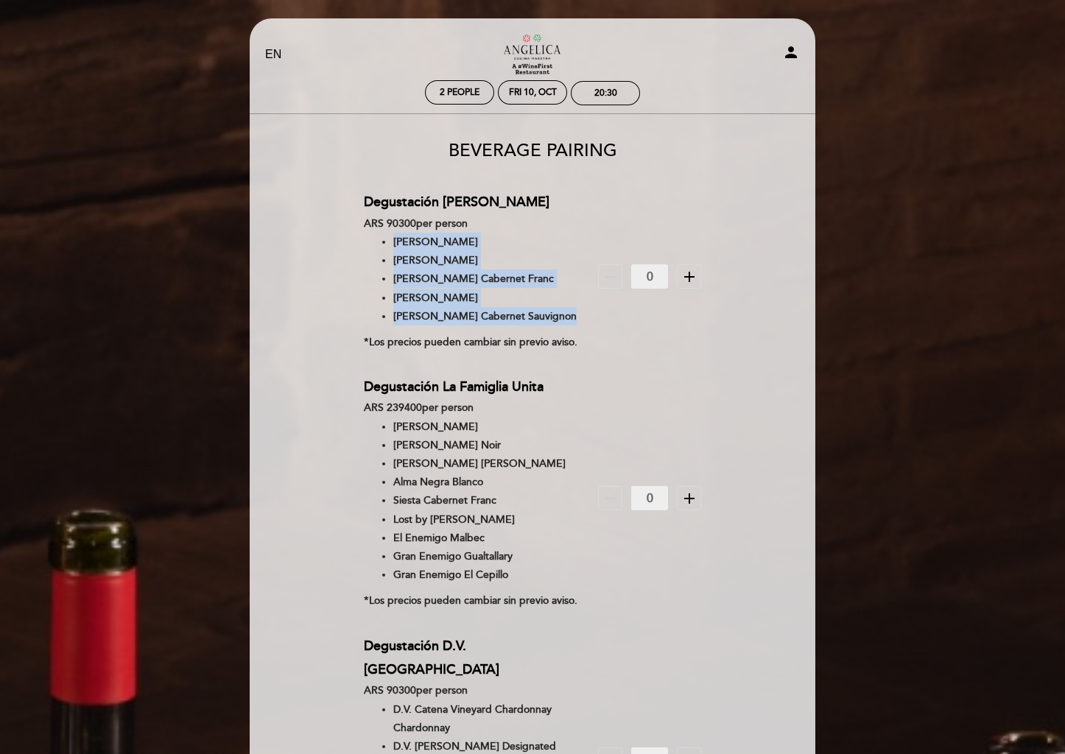
drag, startPoint x: 395, startPoint y: 237, endPoint x: 563, endPoint y: 318, distance: 185.8
click at [553, 318] on ul "[PERSON_NAME] Chardonnay [PERSON_NAME] Merlot [PERSON_NAME] Cabernet Franc [PER…" at bounding box center [475, 279] width 223 height 93
drag, startPoint x: 565, startPoint y: 318, endPoint x: 400, endPoint y: 243, distance: 181.3
click at [400, 243] on ul "[PERSON_NAME] Chardonnay [PERSON_NAME] Merlot [PERSON_NAME] Cabernet Franc [PER…" at bounding box center [475, 279] width 223 height 93
click at [462, 291] on li "[PERSON_NAME]" at bounding box center [490, 298] width 194 height 18
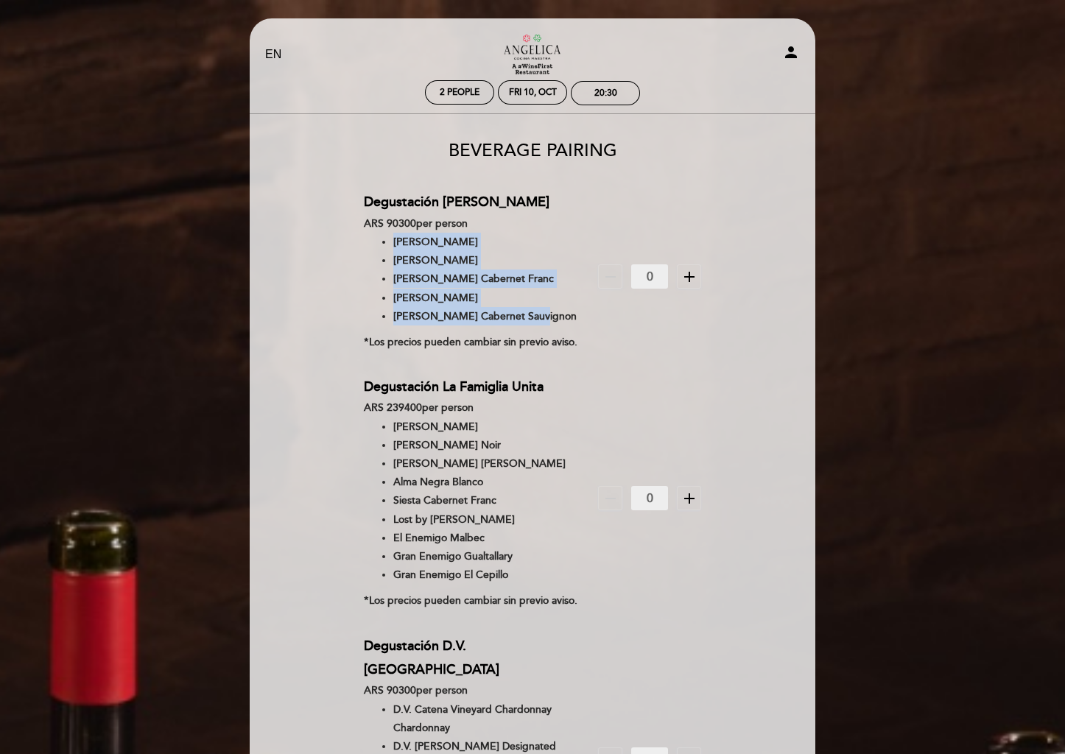
drag, startPoint x: 390, startPoint y: 236, endPoint x: 528, endPoint y: 313, distance: 157.6
click at [528, 313] on ul "[PERSON_NAME] Chardonnay [PERSON_NAME] Merlot [PERSON_NAME] Cabernet Franc [PER…" at bounding box center [475, 279] width 223 height 93
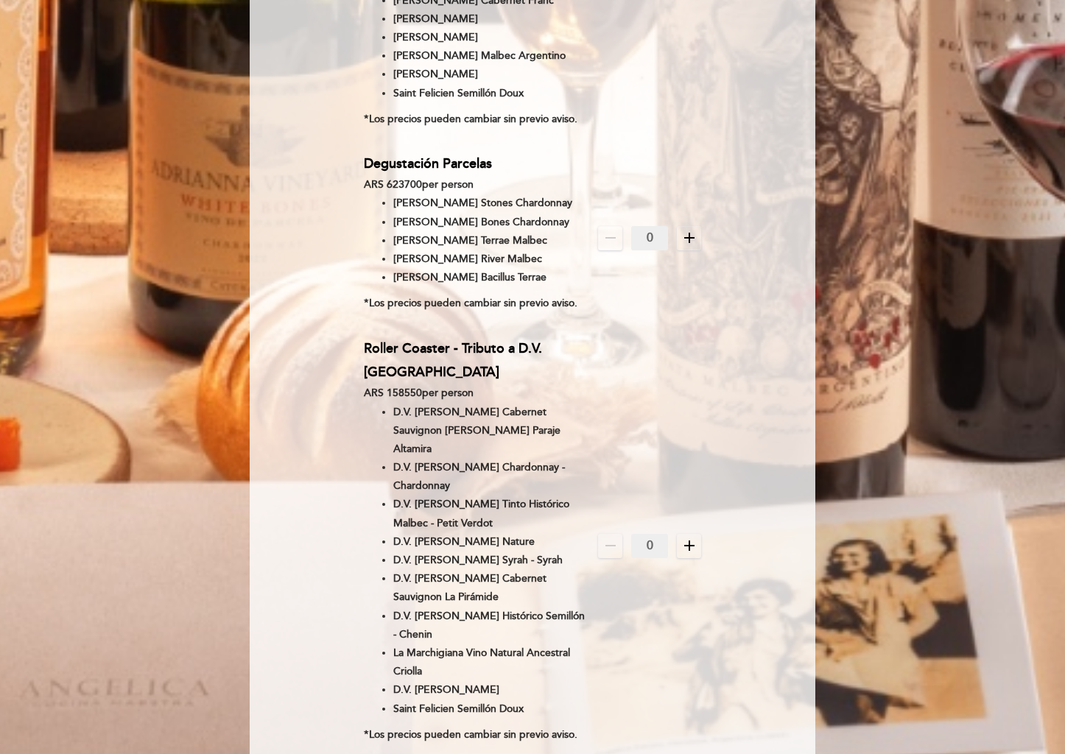
scroll to position [1769, 0]
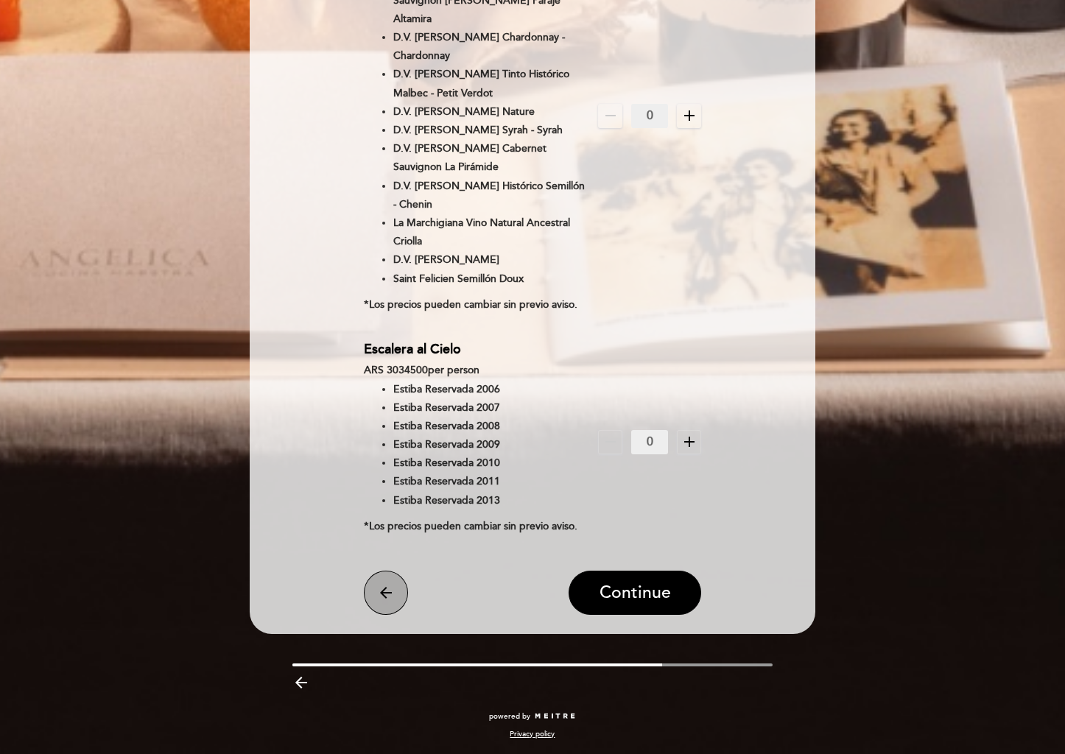
click at [378, 590] on icon "arrow_back" at bounding box center [386, 593] width 18 height 18
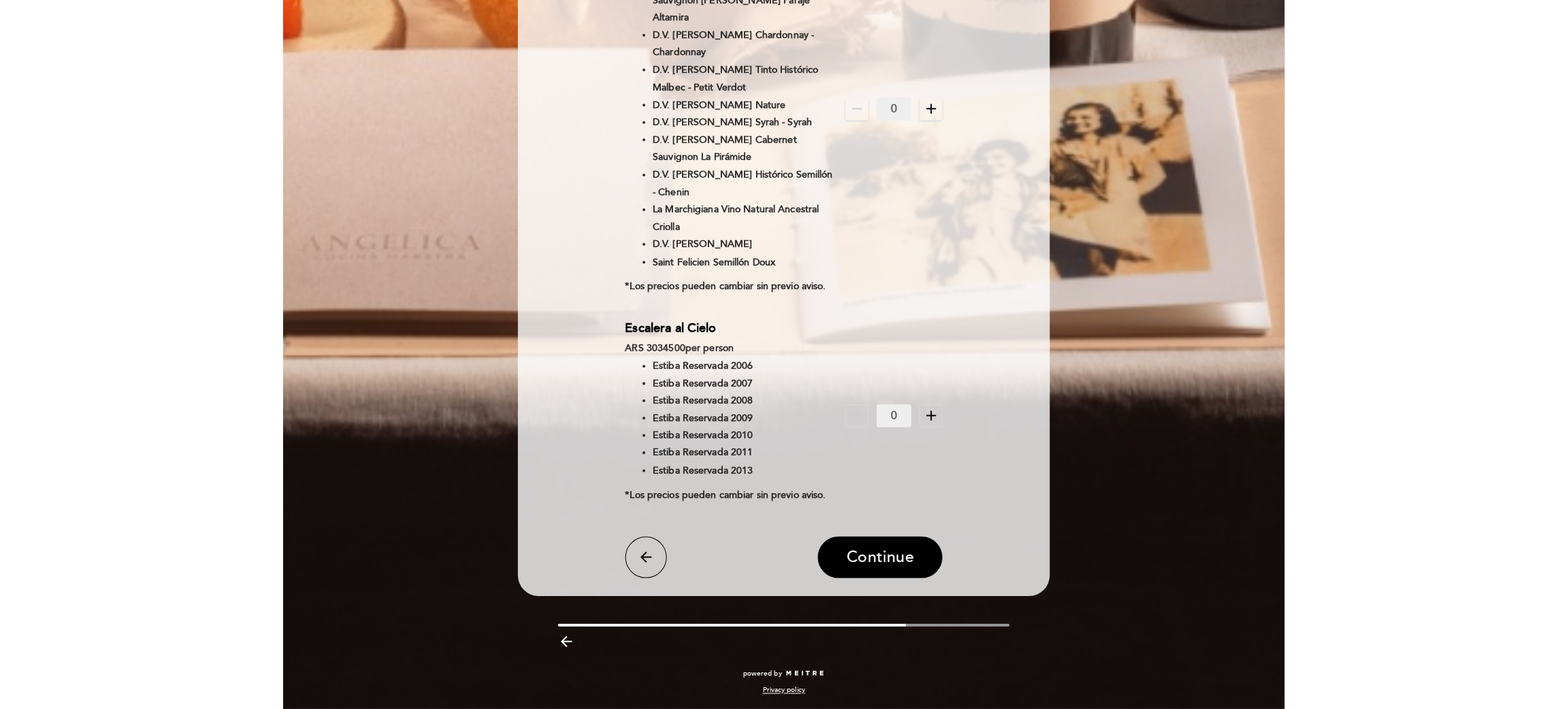
scroll to position [0, 0]
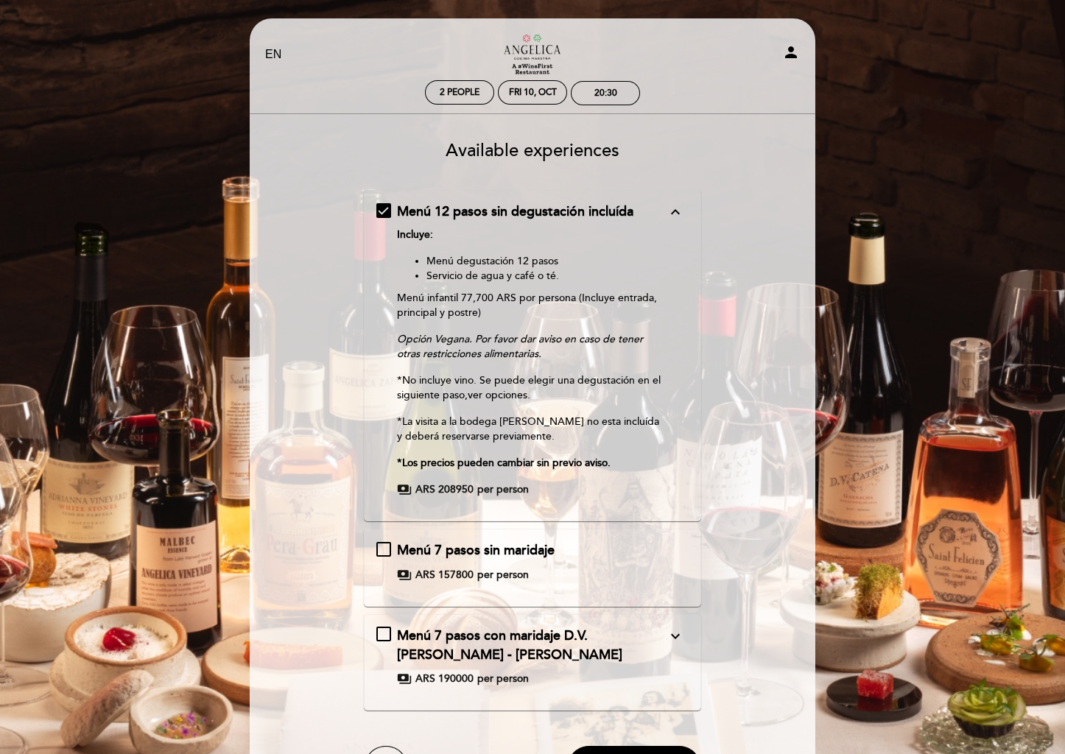
click at [387, 211] on div "Menú 12 pasos sin degustación incluída expand_less Incluye: Menú degustación 12…" at bounding box center [532, 350] width 313 height 295
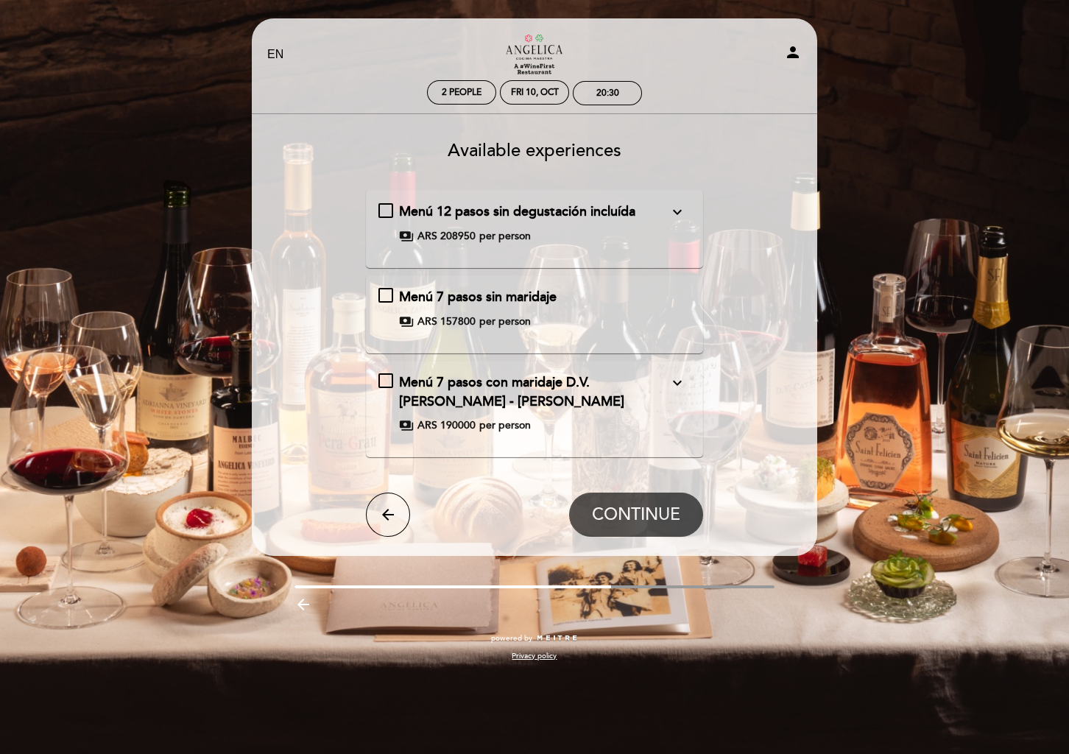
click at [470, 216] on span "Menú 12 pasos sin degustación incluída" at bounding box center [517, 211] width 236 height 16
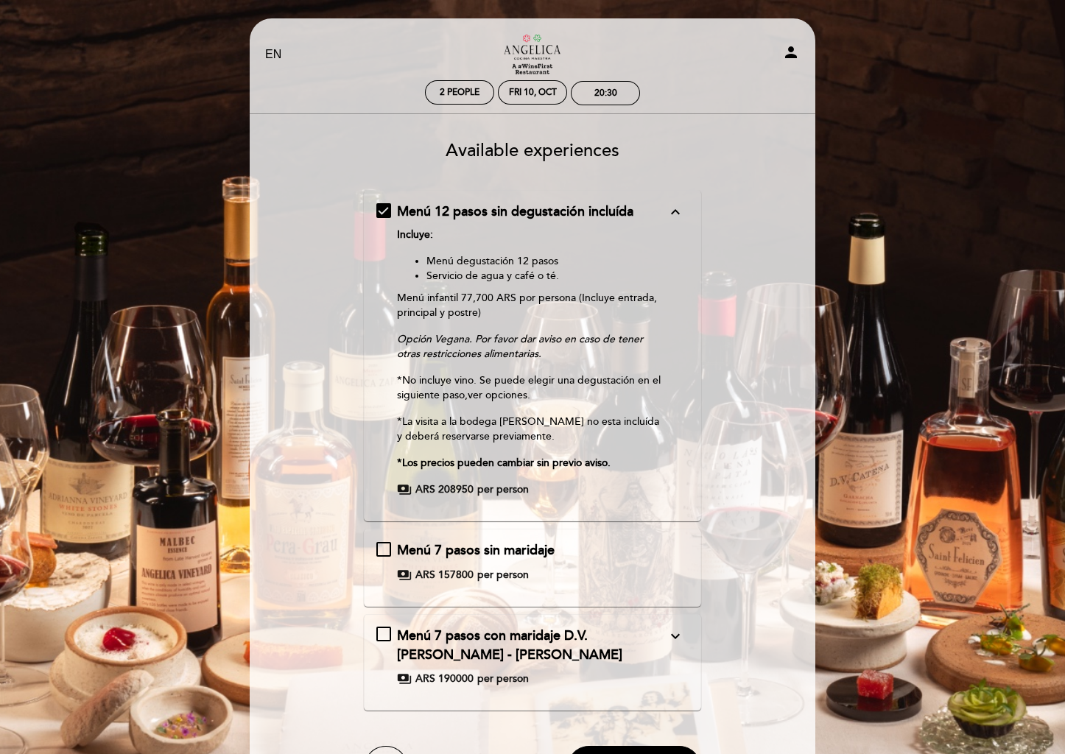
click at [489, 203] on div "Menú 12 pasos sin degustación incluída expand_less" at bounding box center [532, 212] width 270 height 19
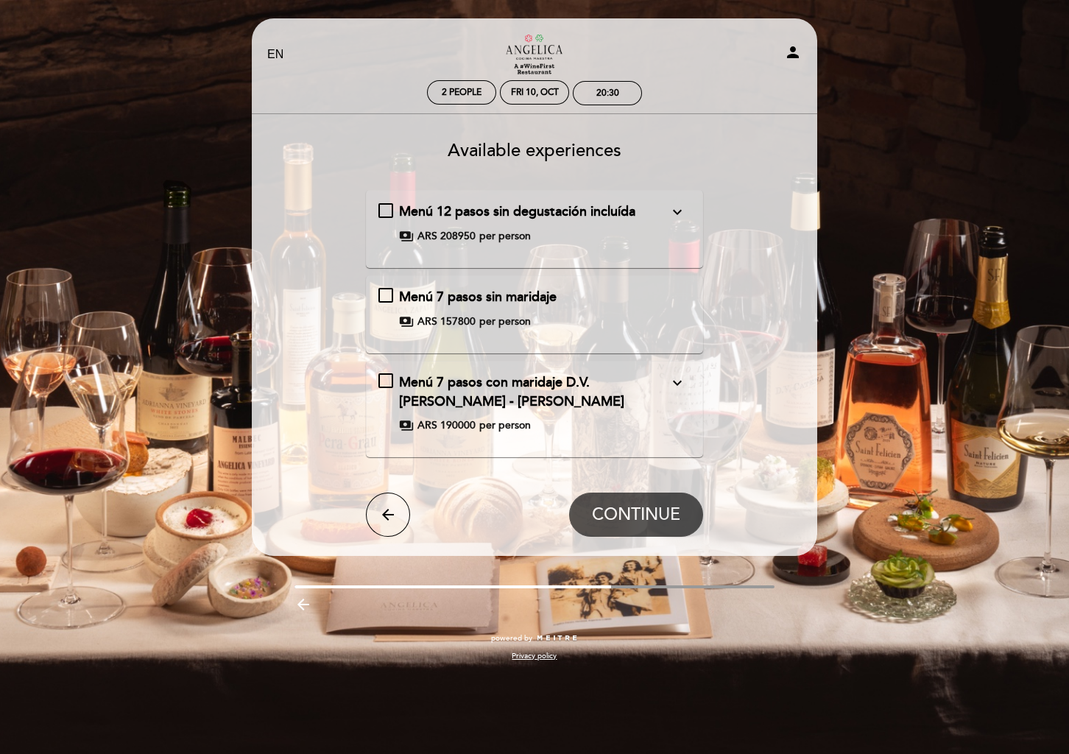
click at [29, 541] on div "EN ES PT Restaurante [PERSON_NAME] Cocina Maestra person 2 people Fri 10, Oct 2…" at bounding box center [534, 377] width 1069 height 754
